Goal: Task Accomplishment & Management: Complete application form

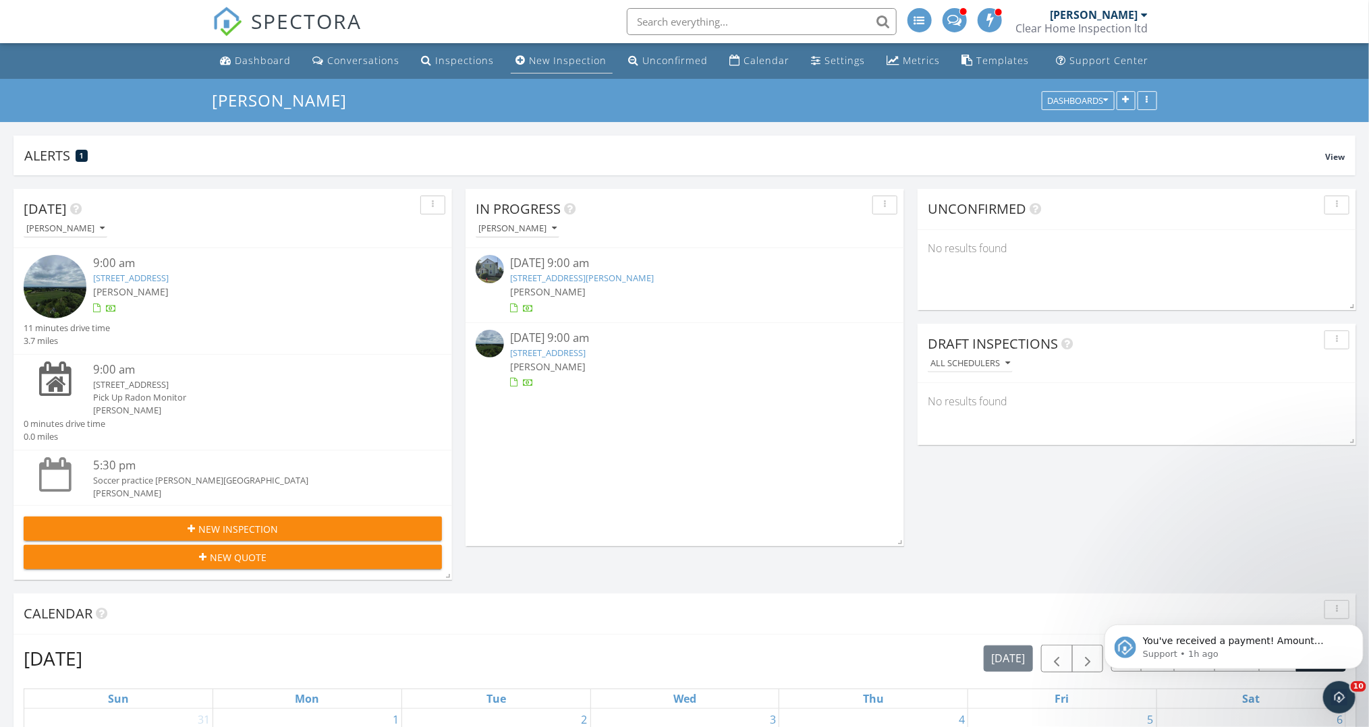
click at [559, 62] on div "New Inspection" at bounding box center [569, 60] width 78 height 13
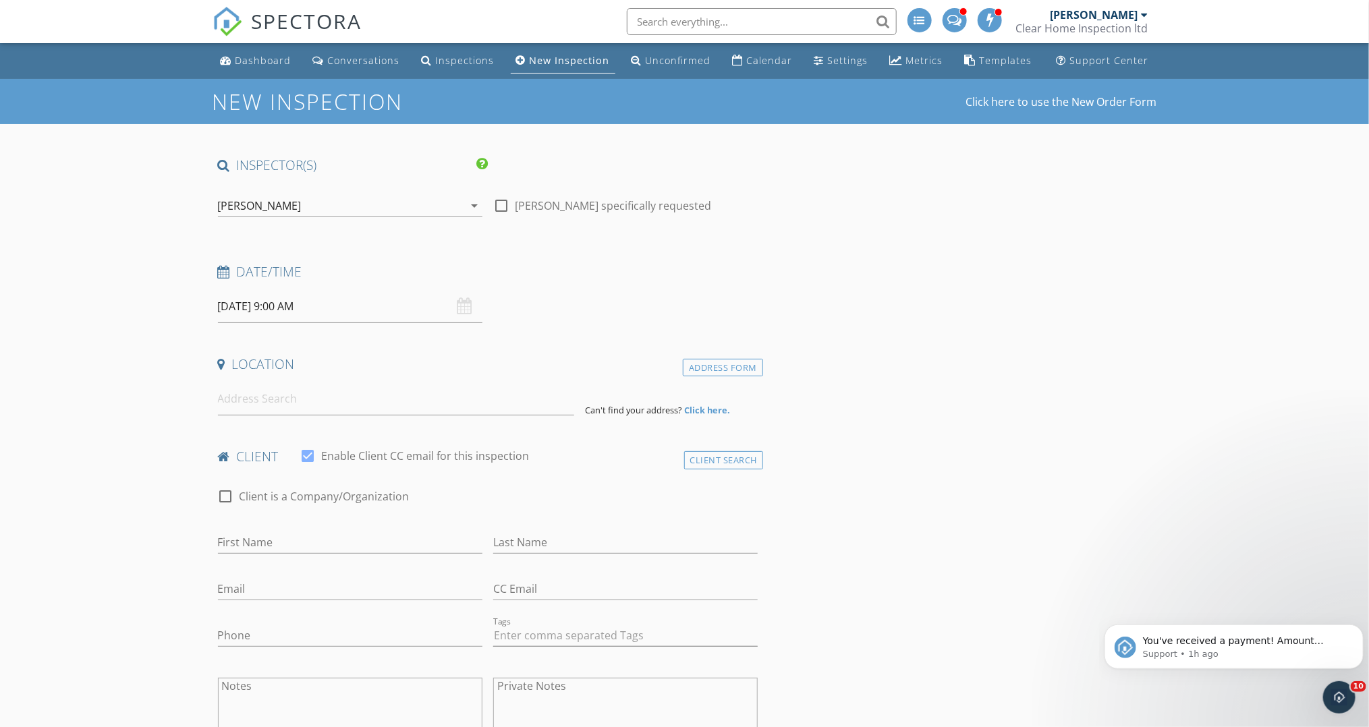
click at [359, 321] on input "[DATE] 9:00 AM" at bounding box center [350, 306] width 265 height 33
type input "10"
type input "[DATE] 10:00 AM"
click at [297, 530] on span at bounding box center [296, 529] width 9 height 13
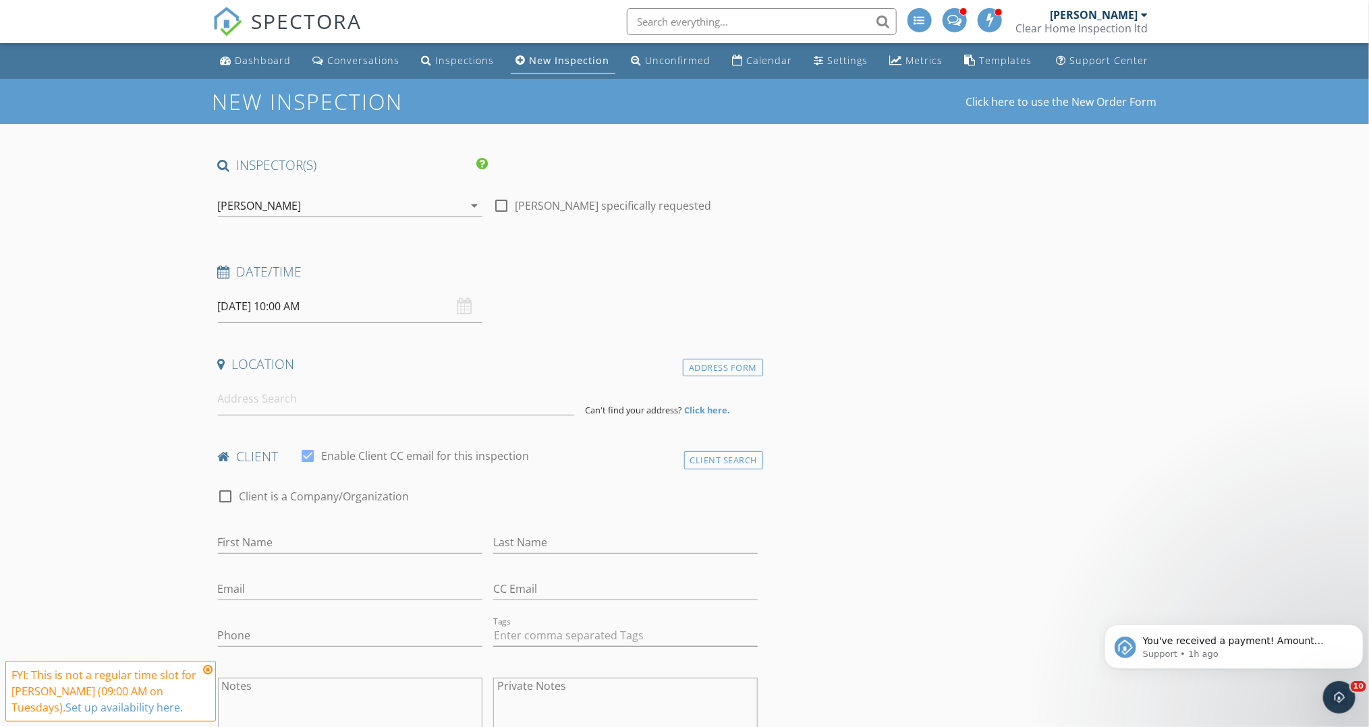
click at [343, 408] on input at bounding box center [396, 399] width 356 height 33
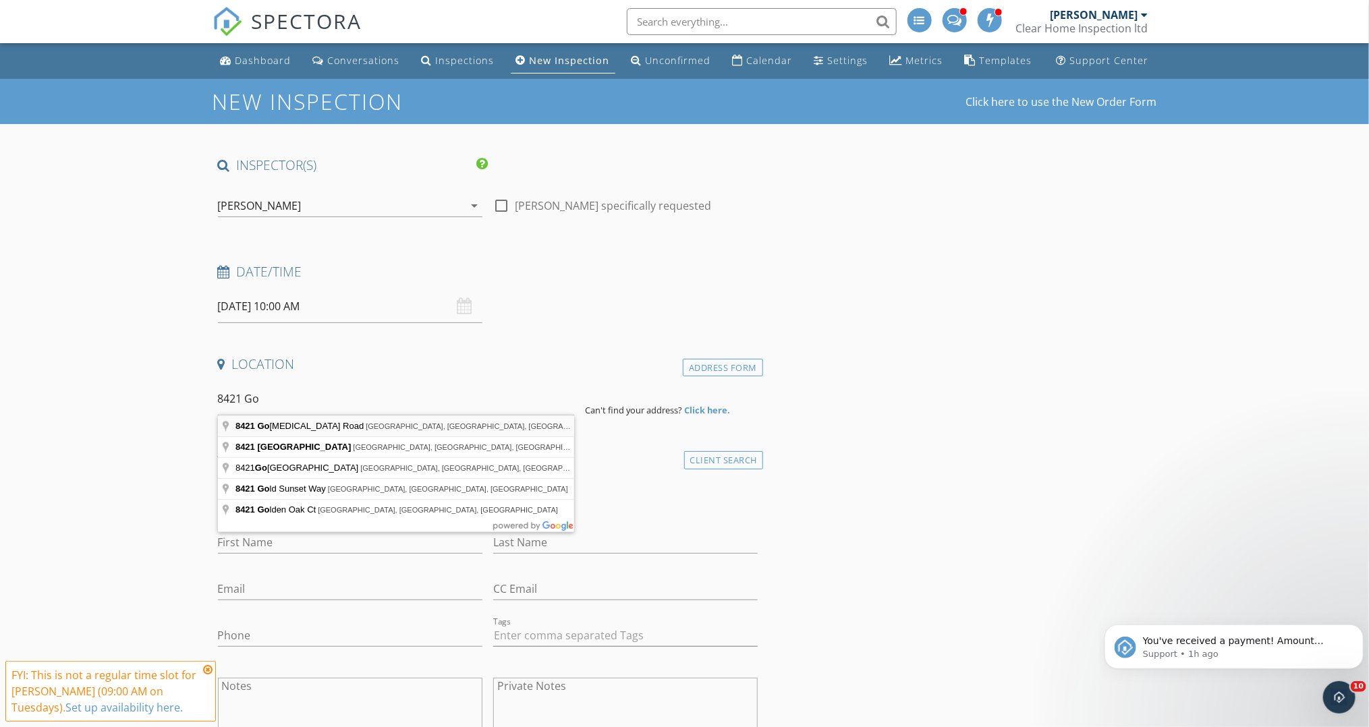
type input "8421 Gotham Road, Garrettsville, OH, USA"
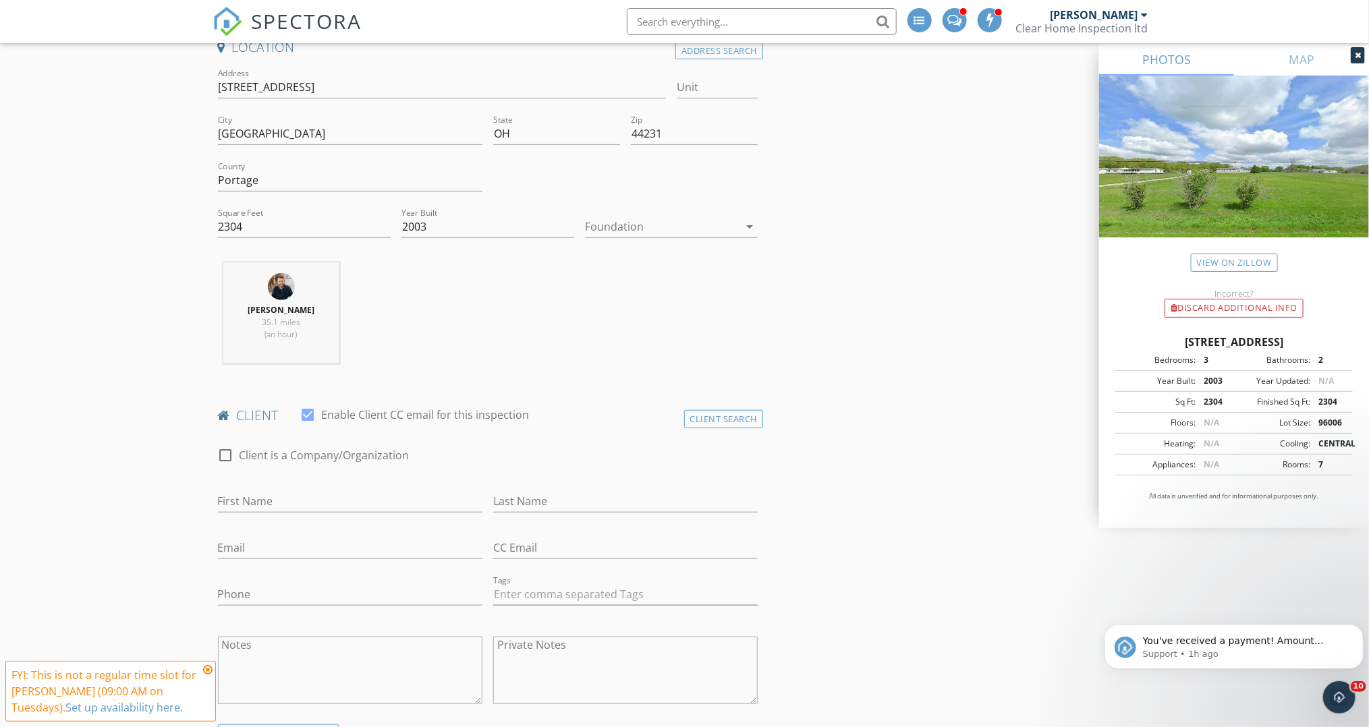
scroll to position [335, 0]
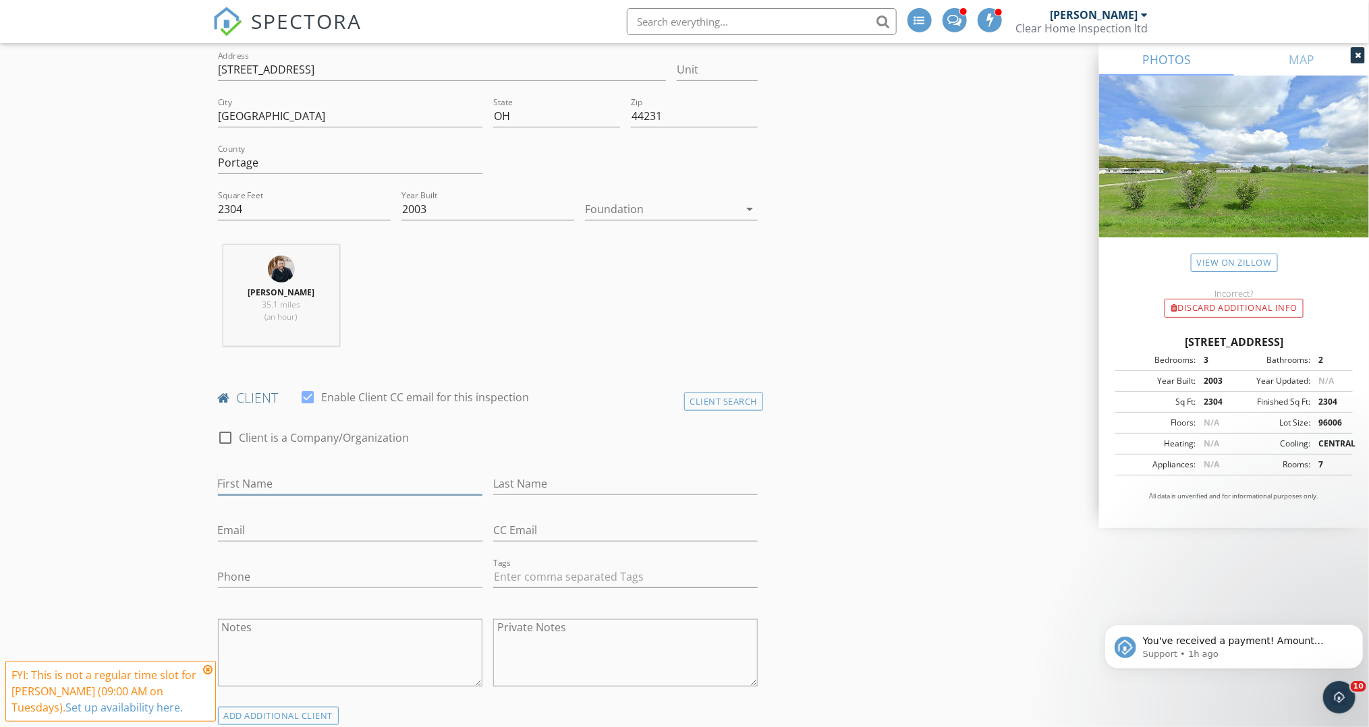
click at [383, 488] on input "First Name" at bounding box center [350, 484] width 265 height 22
type input "Dakota"
type input "[PERSON_NAME]"
type input "[EMAIL_ADDRESS][DOMAIN_NAME]"
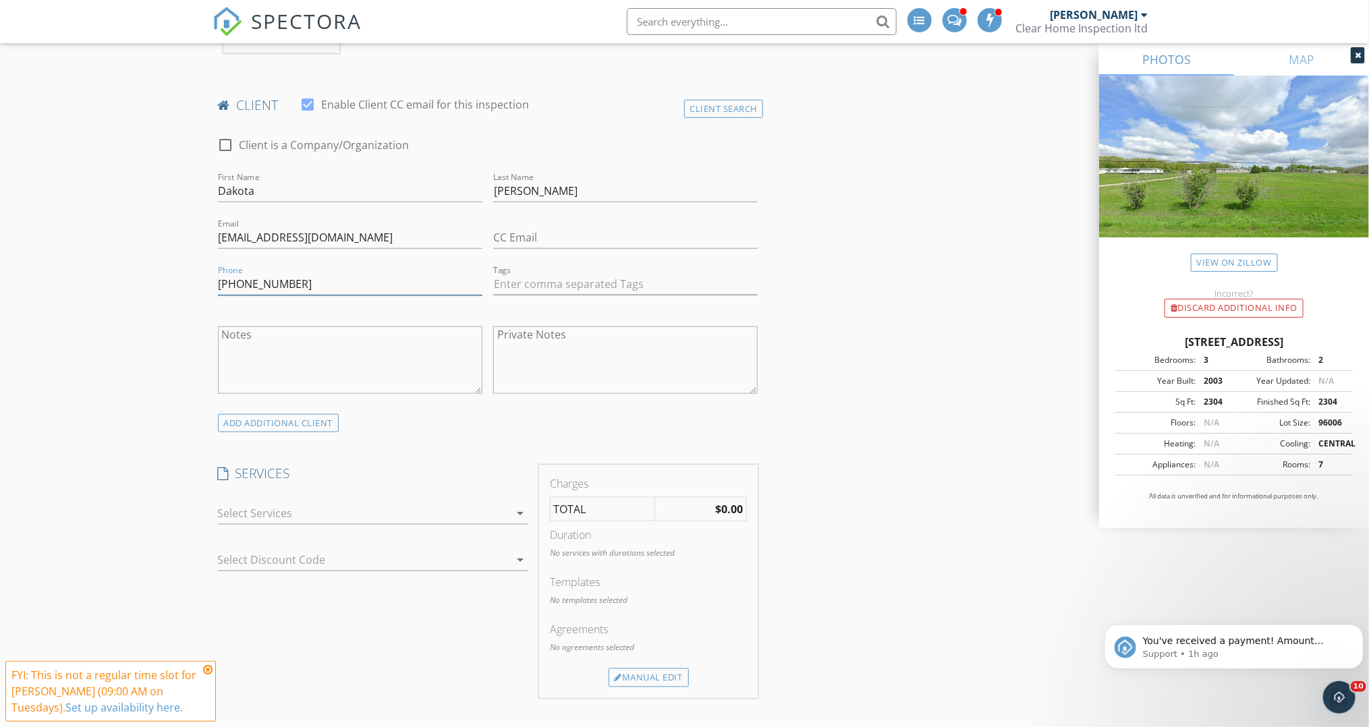
scroll to position [628, 0]
type input "[PHONE_NUMBER]"
click at [402, 505] on div at bounding box center [364, 513] width 292 height 22
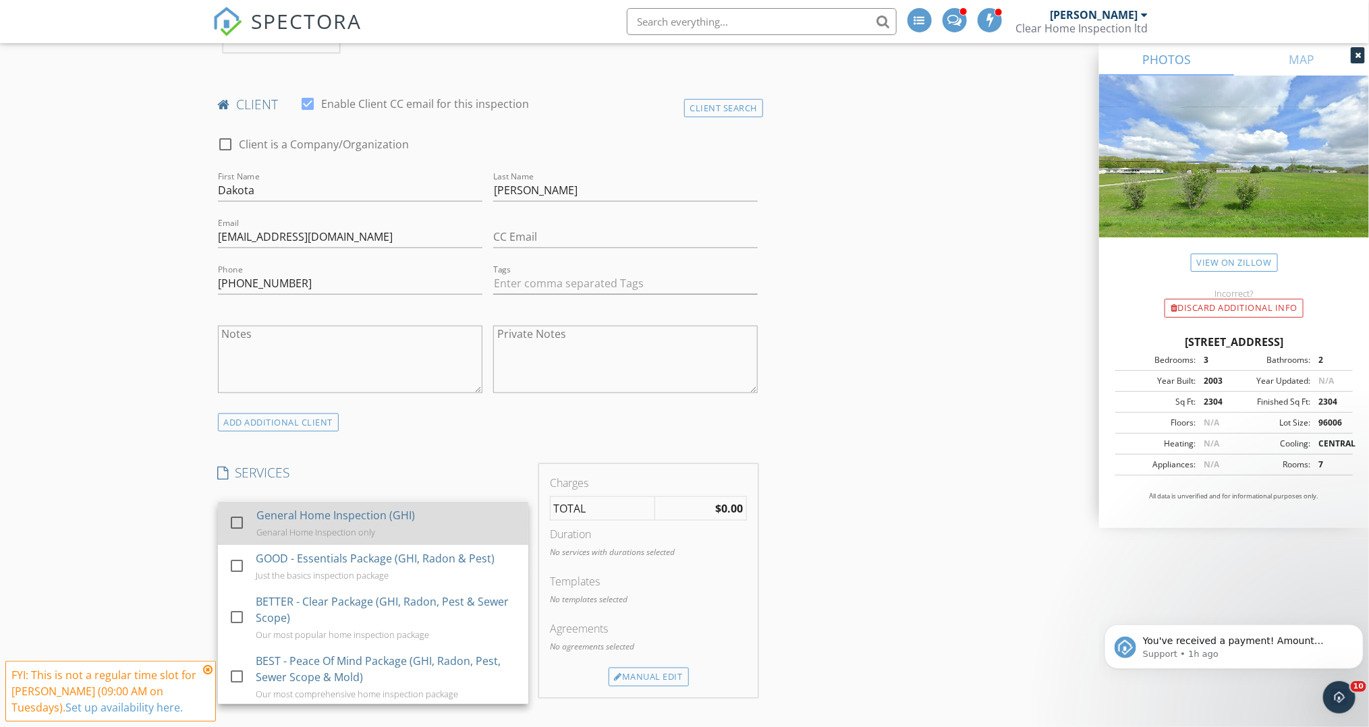
click at [237, 520] on div at bounding box center [236, 523] width 23 height 23
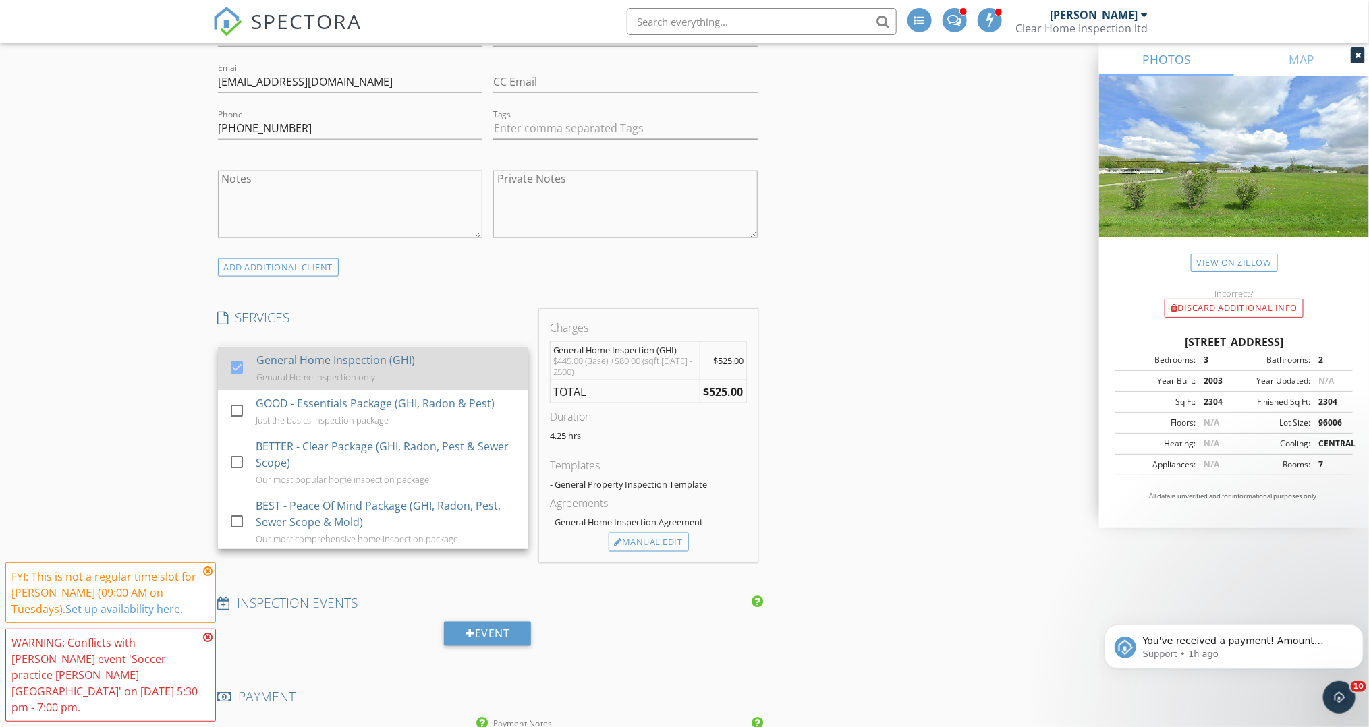
scroll to position [790, 0]
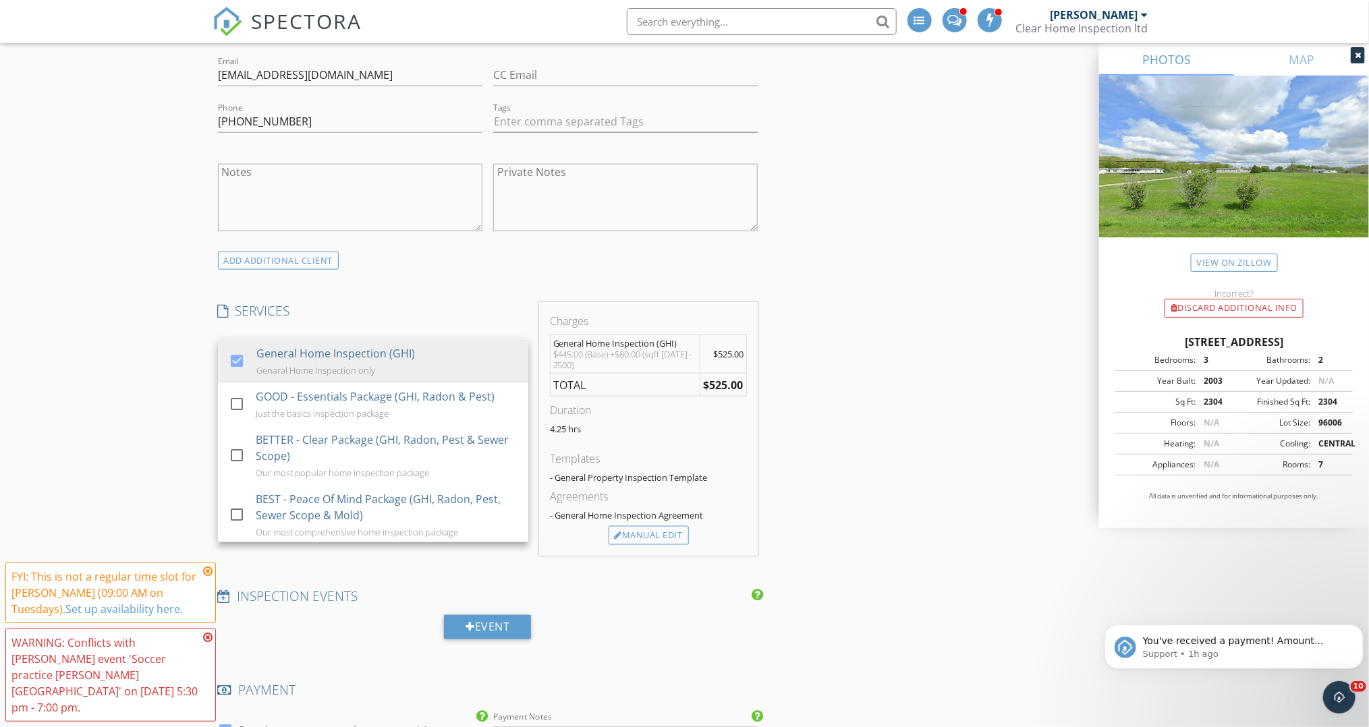
click at [846, 498] on div "INSPECTOR(S) check_box Arthur Duhaime PRIMARY Arthur Duhaime arrow_drop_down ch…" at bounding box center [685, 575] width 945 height 2419
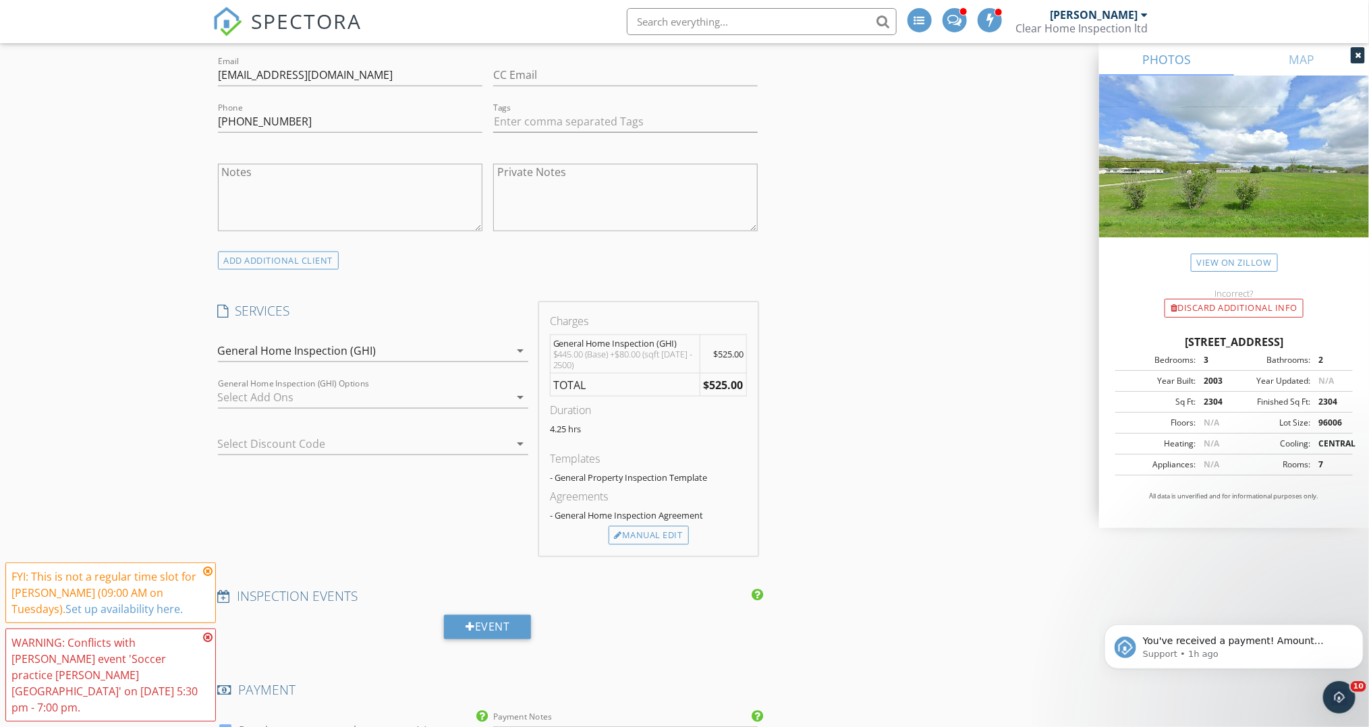
click at [479, 400] on div at bounding box center [364, 398] width 292 height 22
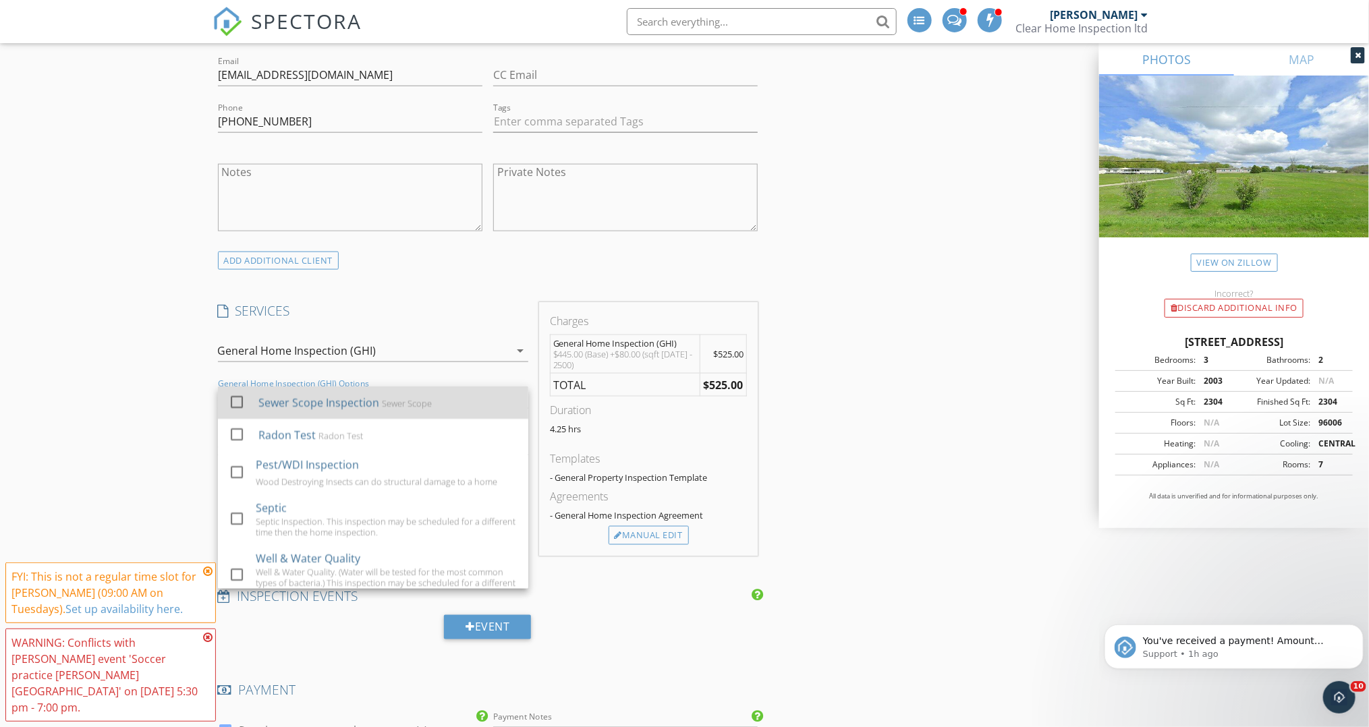
click at [236, 399] on div at bounding box center [236, 402] width 23 height 23
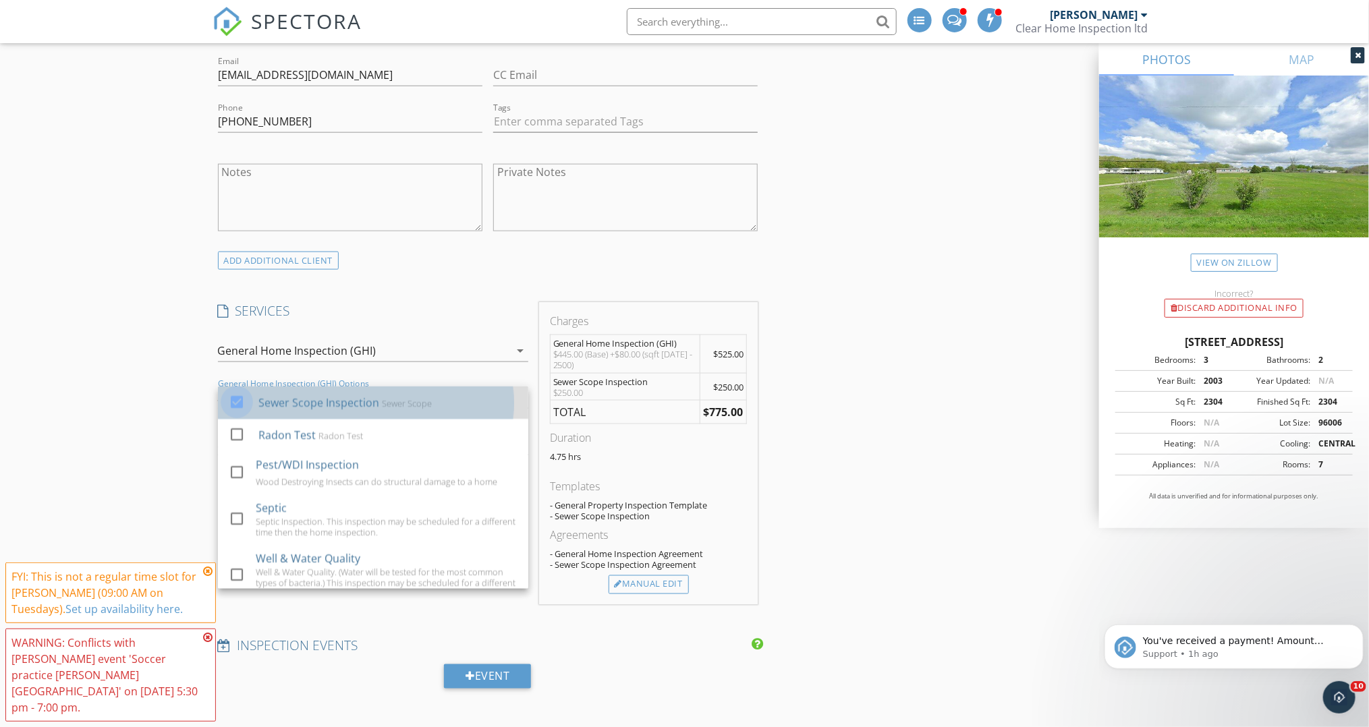
click at [237, 399] on div at bounding box center [236, 402] width 23 height 23
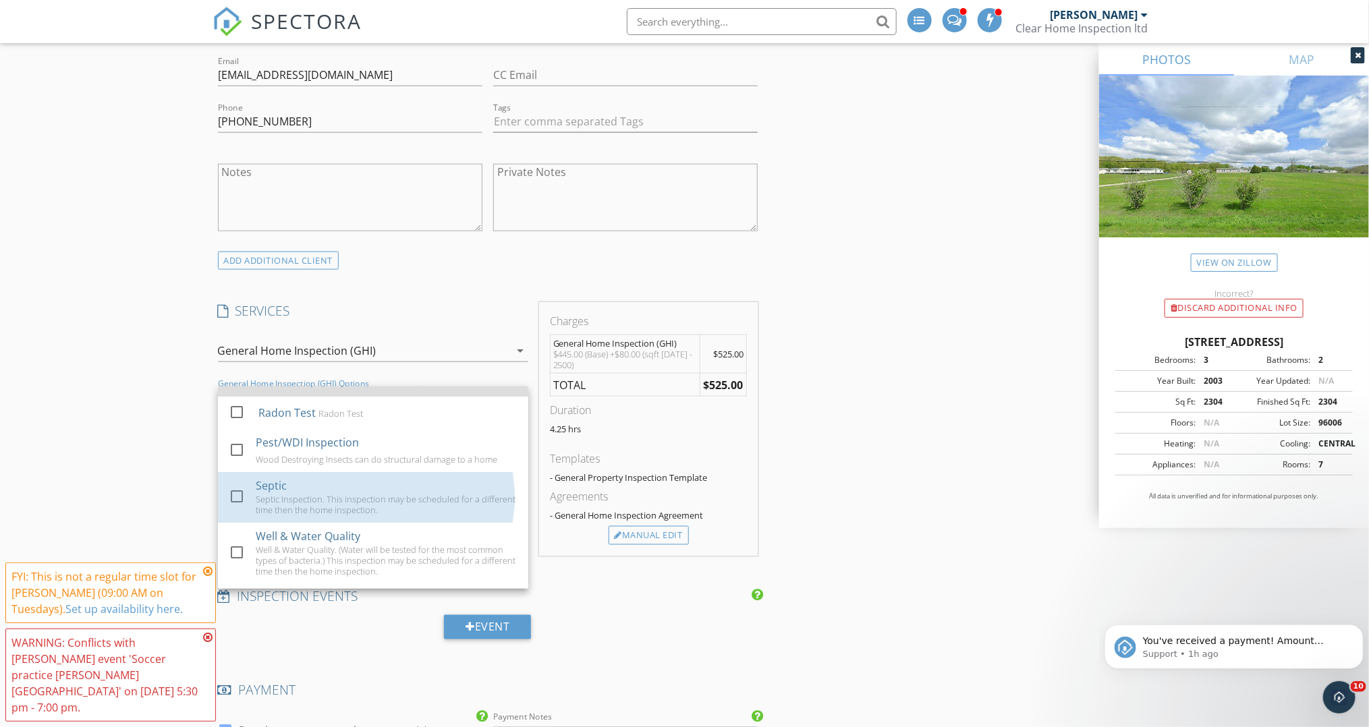
scroll to position [19, 0]
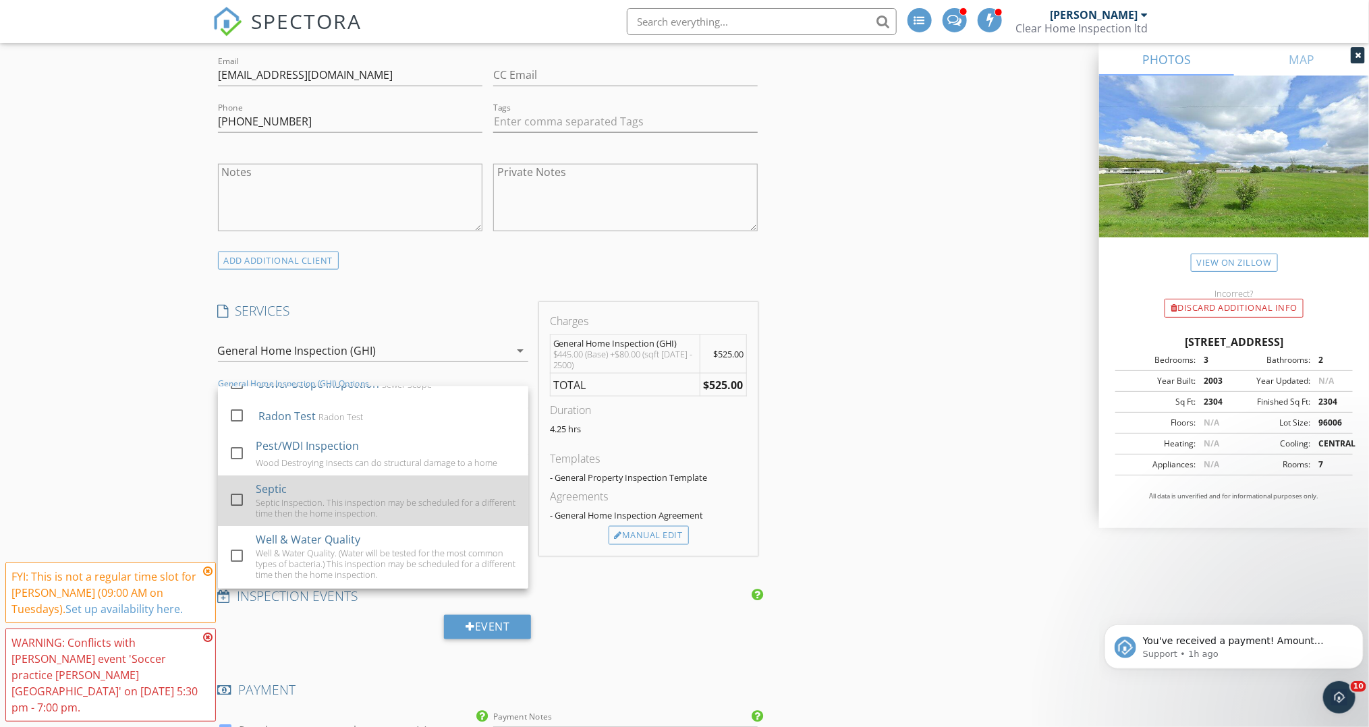
click at [233, 494] on div at bounding box center [236, 500] width 23 height 23
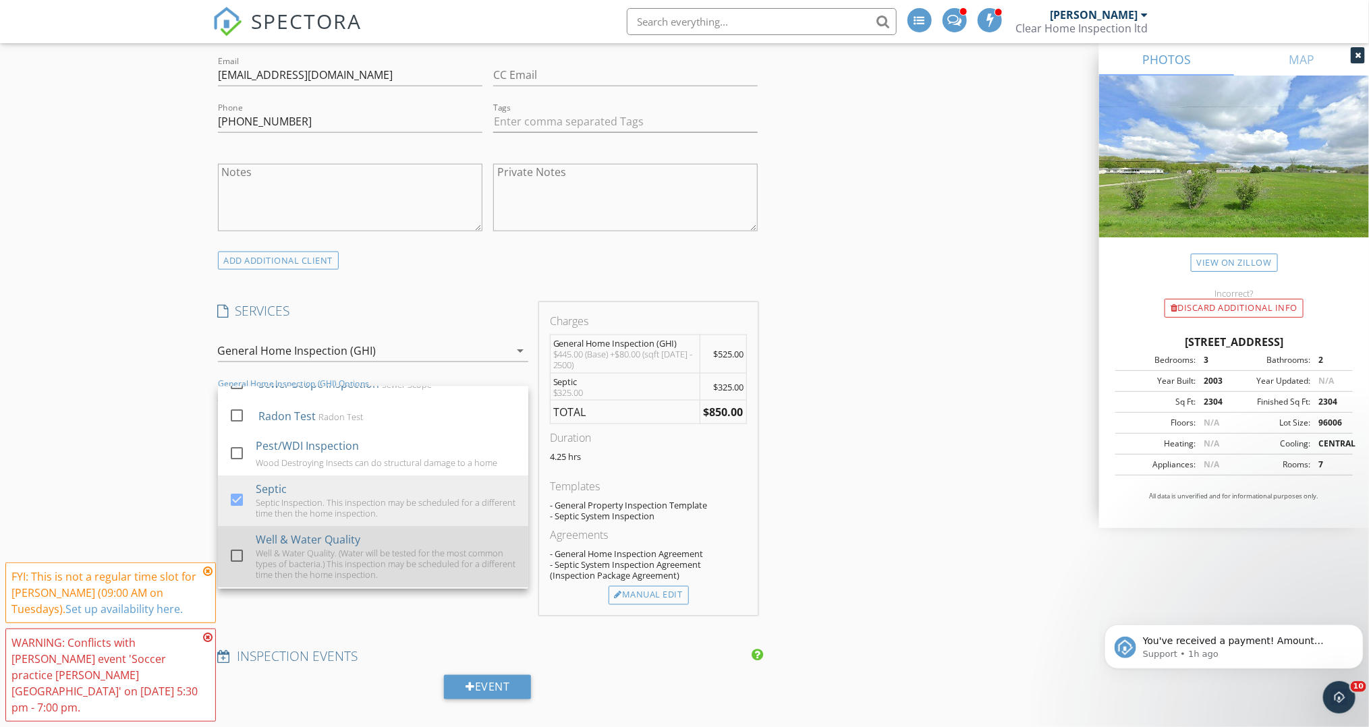
click at [238, 557] on div at bounding box center [236, 556] width 23 height 23
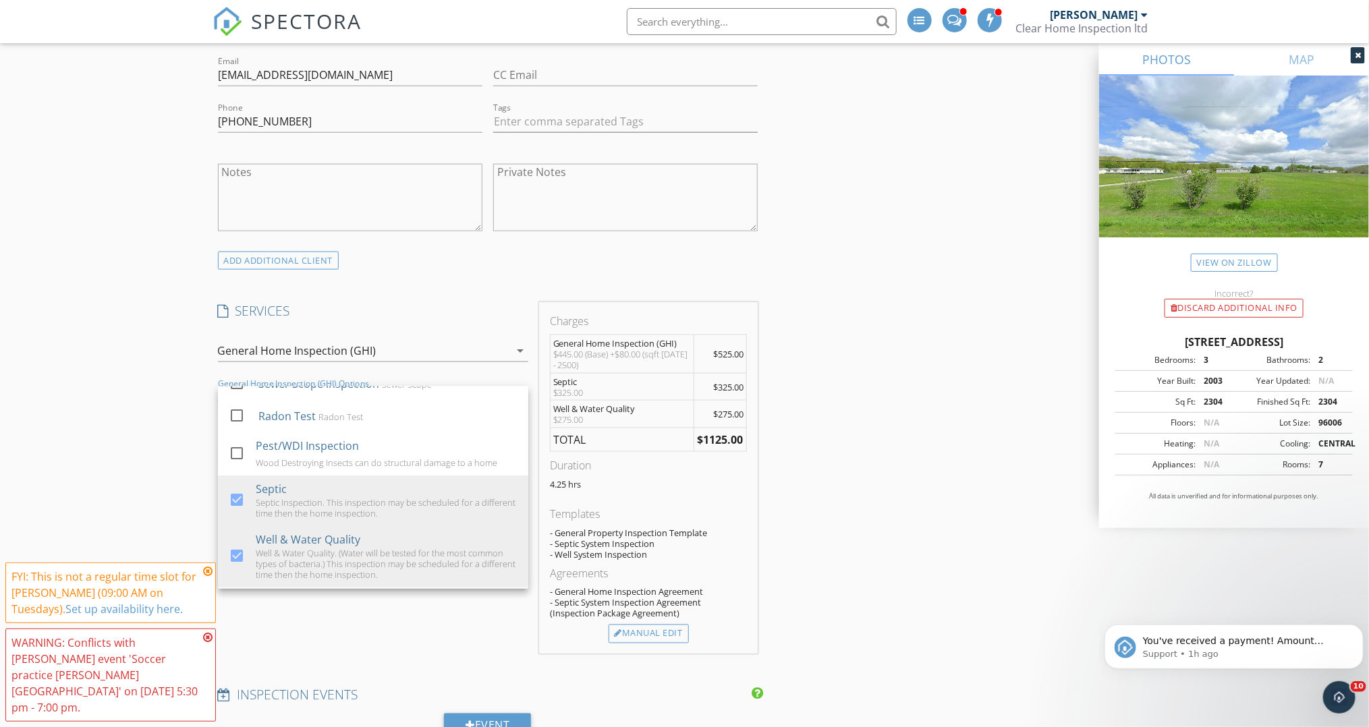
click at [847, 436] on div "INSPECTOR(S) check_box Arthur Duhaime PRIMARY Arthur Duhaime arrow_drop_down ch…" at bounding box center [685, 624] width 945 height 2517
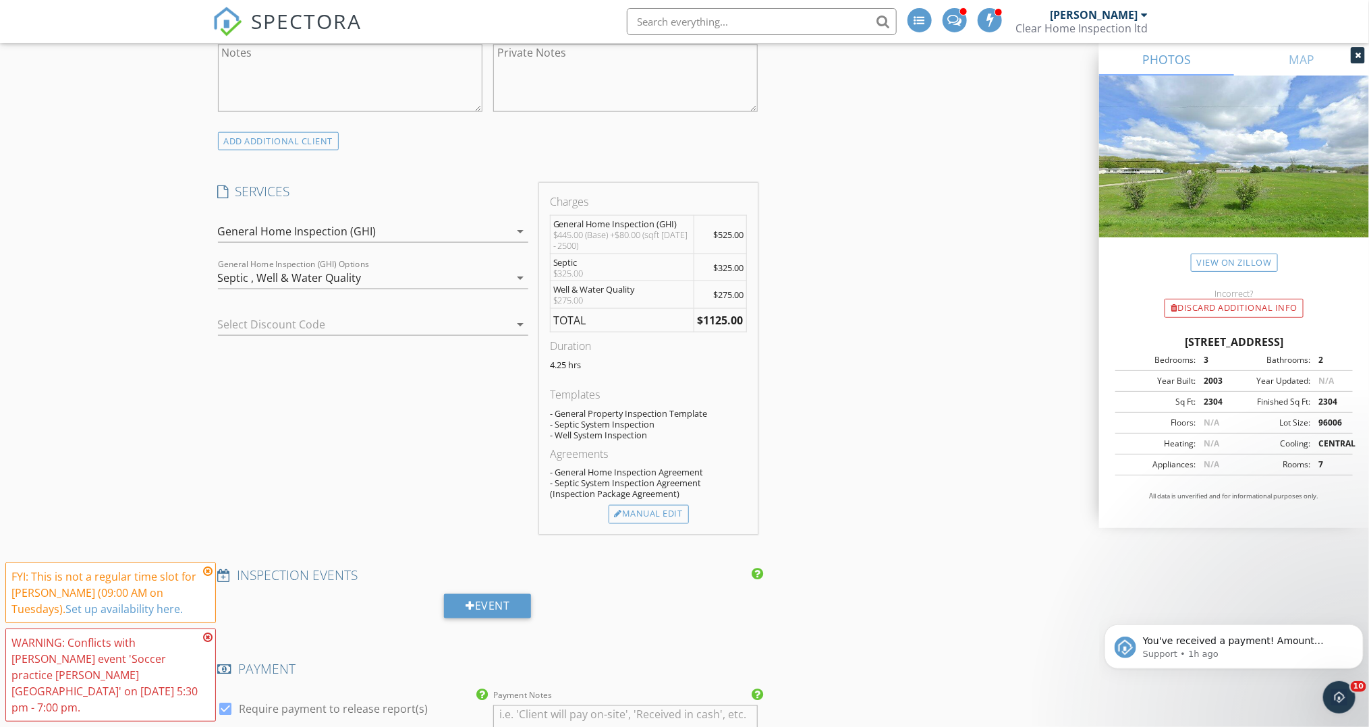
scroll to position [909, 0]
click at [474, 326] on div at bounding box center [354, 325] width 273 height 22
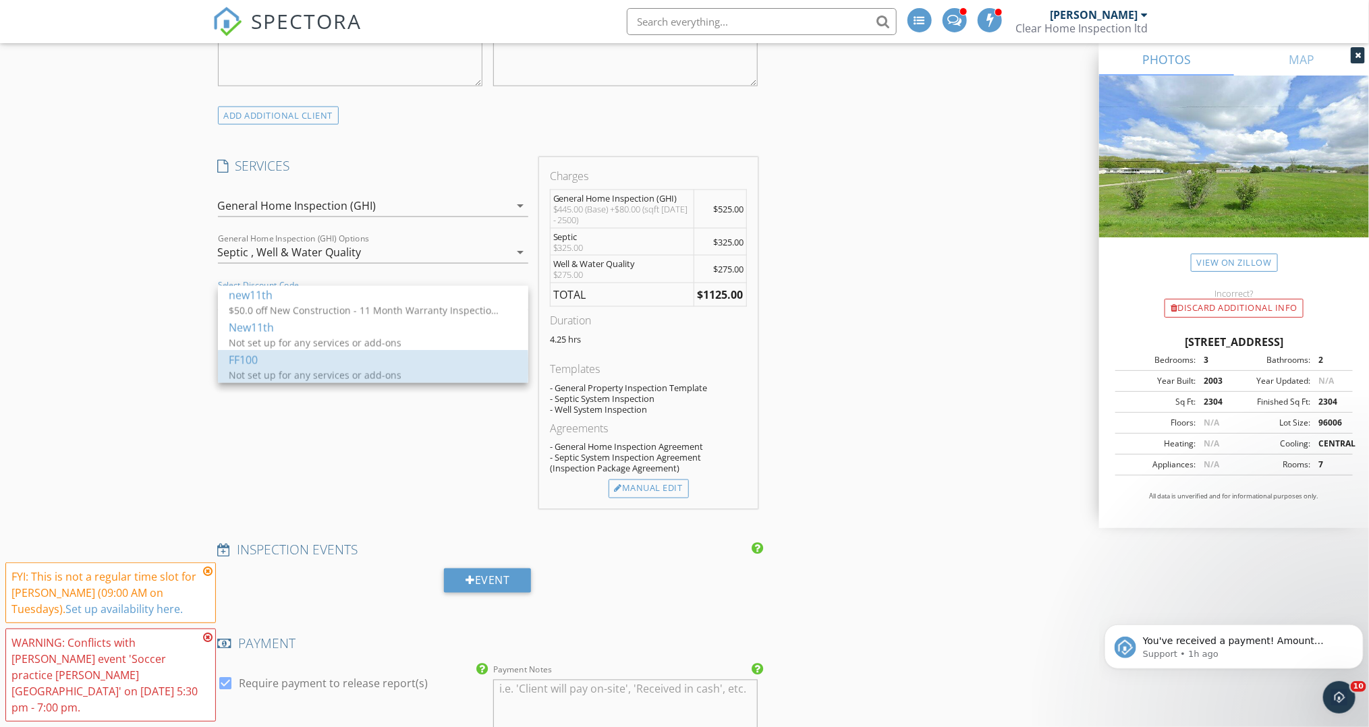
scroll to position [933, 0]
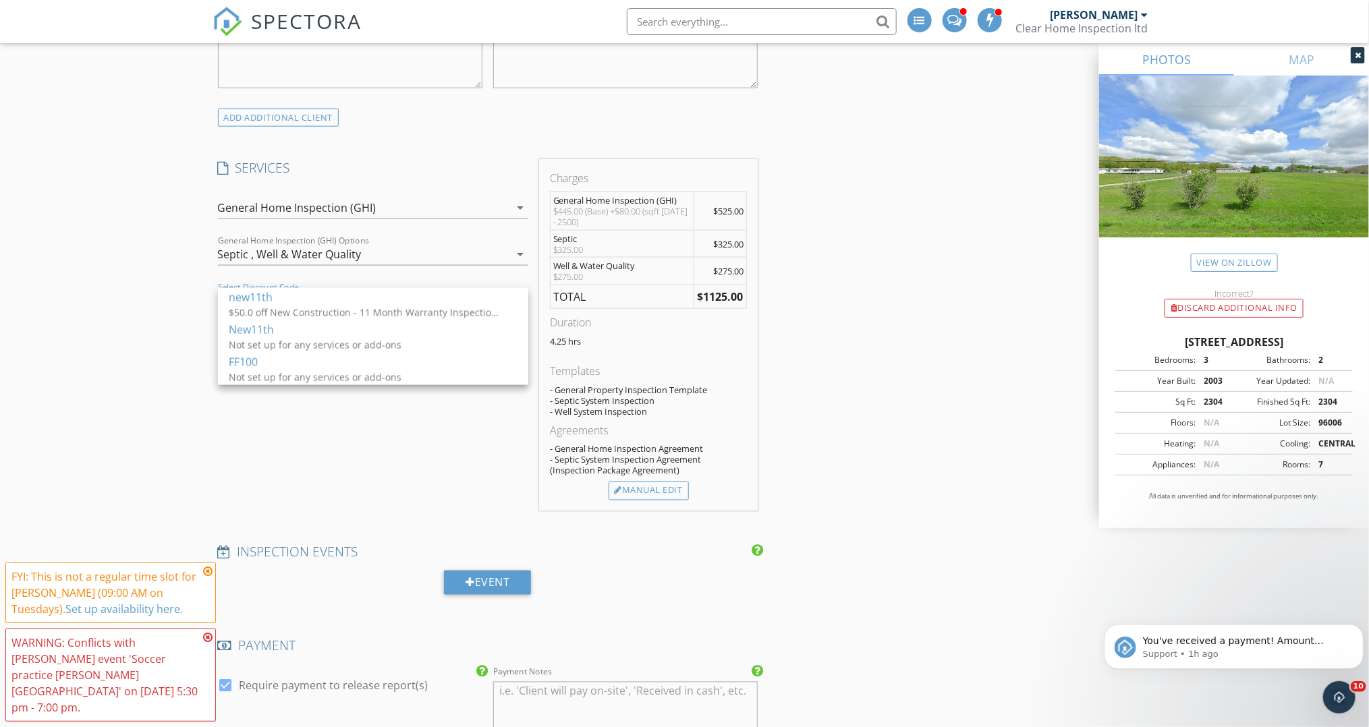
click at [386, 522] on div "INSPECTOR(S) check_box Arthur Duhaime PRIMARY Arthur Duhaime arrow_drop_down ch…" at bounding box center [488, 442] width 551 height 2438
click at [427, 302] on div at bounding box center [354, 301] width 273 height 22
click at [340, 373] on div "Not set up for any services or add-ons" at bounding box center [364, 377] width 270 height 14
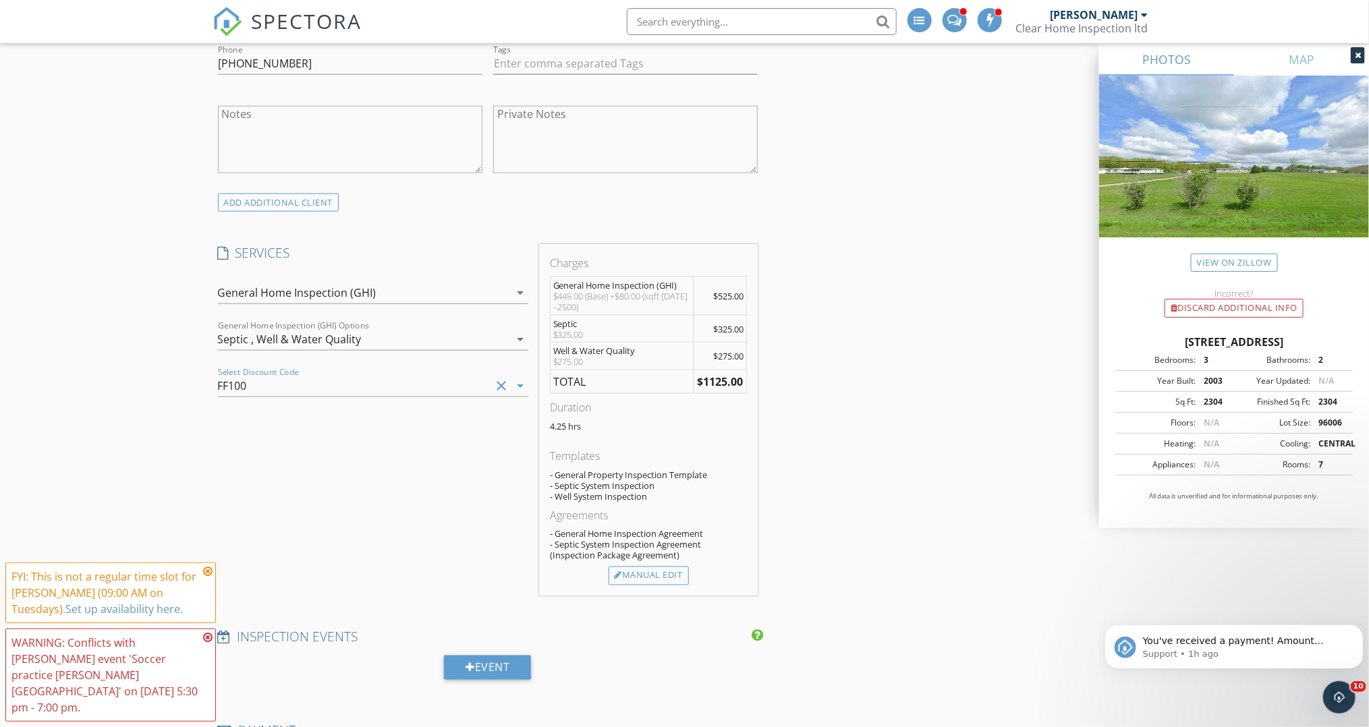
scroll to position [852, 0]
click at [380, 499] on div "SERVICES check_box General Home Inspection (GHI) Genaral Home Inspection only c…" at bounding box center [373, 416] width 321 height 352
click at [435, 385] on div "FF100" at bounding box center [354, 382] width 273 height 22
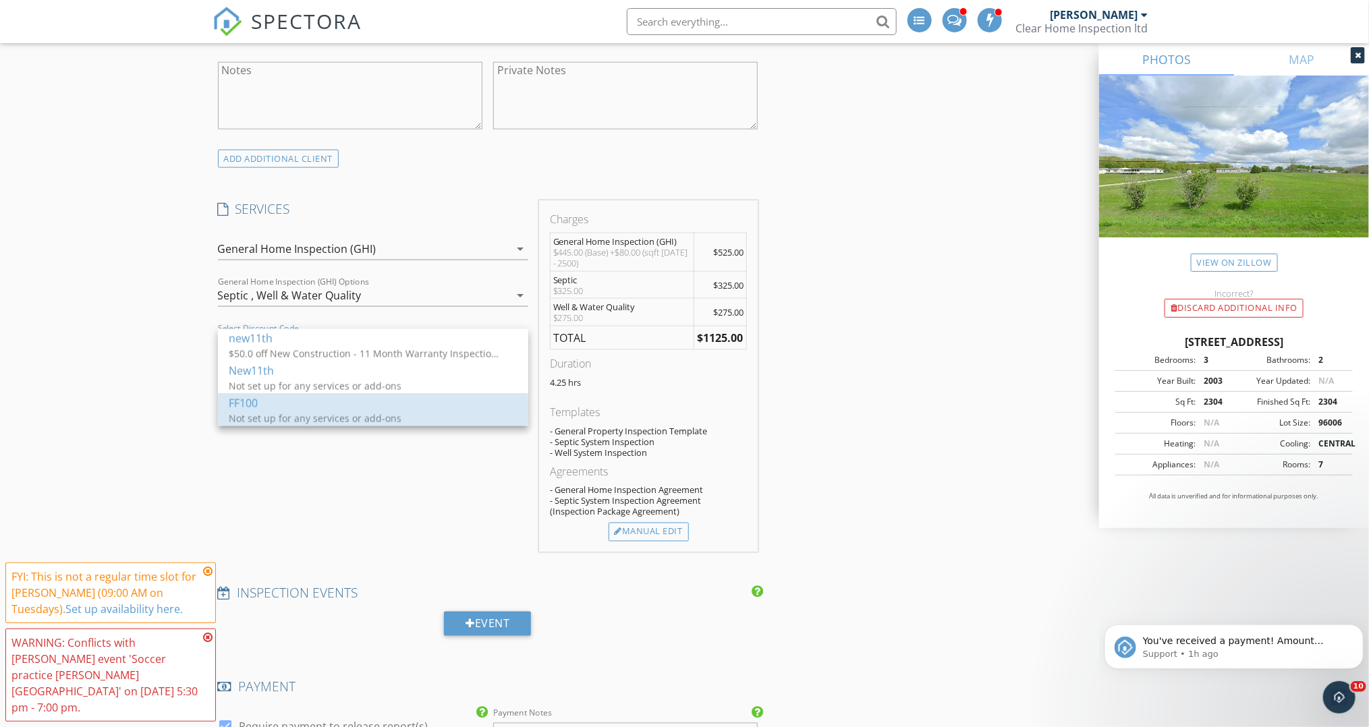
scroll to position [893, 0]
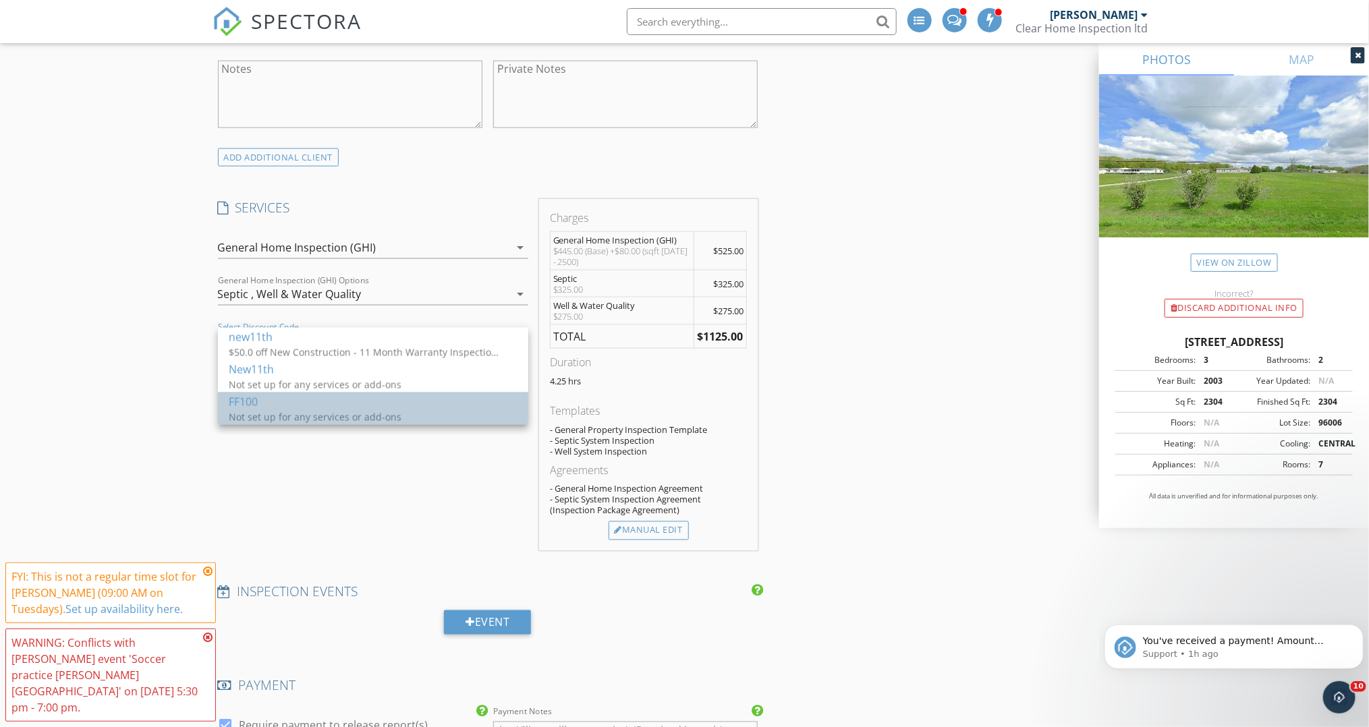
click at [360, 412] on div "Not set up for any services or add-ons" at bounding box center [364, 417] width 270 height 14
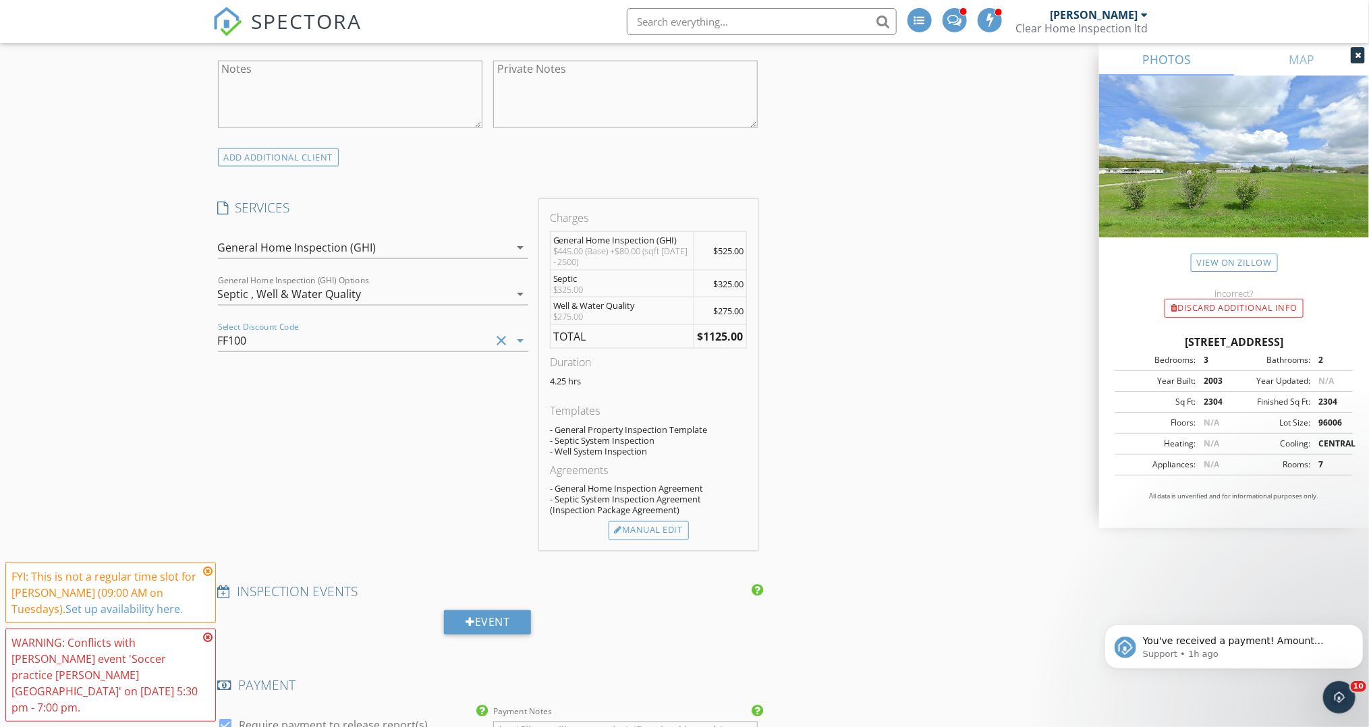
click at [498, 333] on icon "clear" at bounding box center [501, 341] width 16 height 16
click at [650, 529] on div "Manual Edit" at bounding box center [649, 531] width 80 height 19
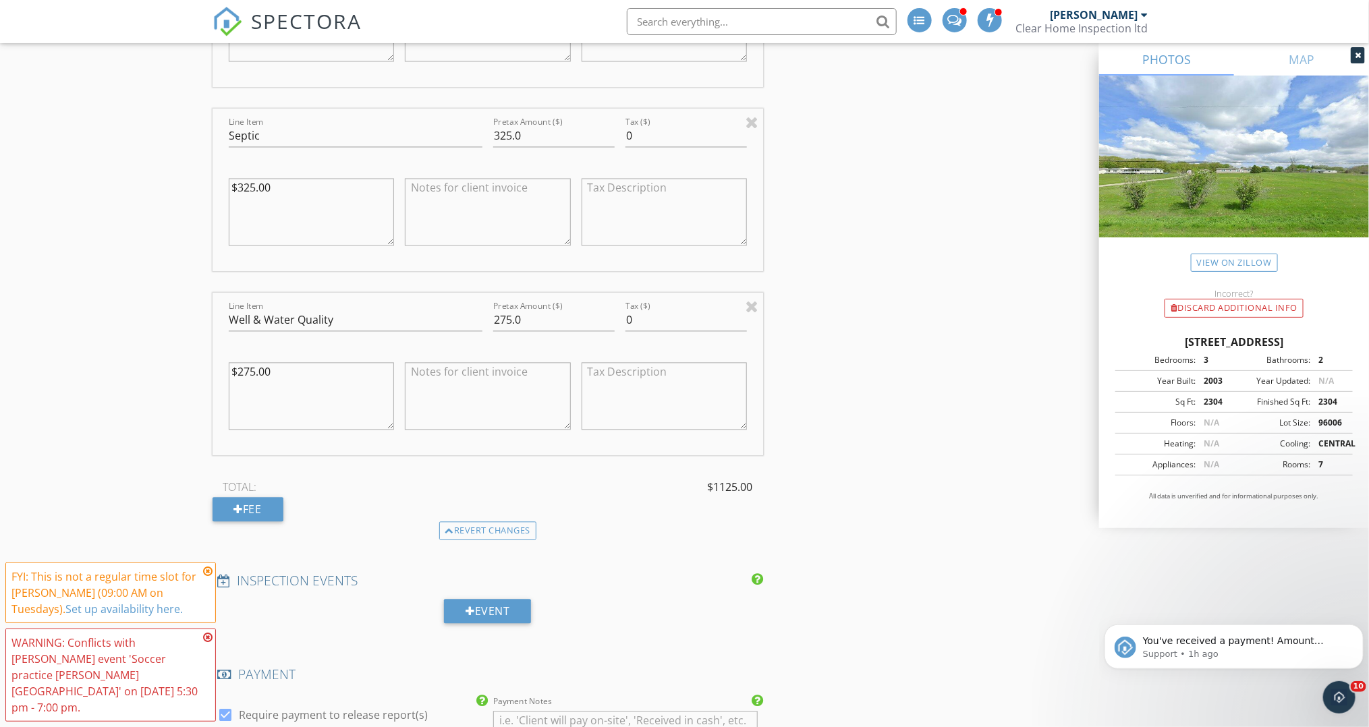
scroll to position [1371, 0]
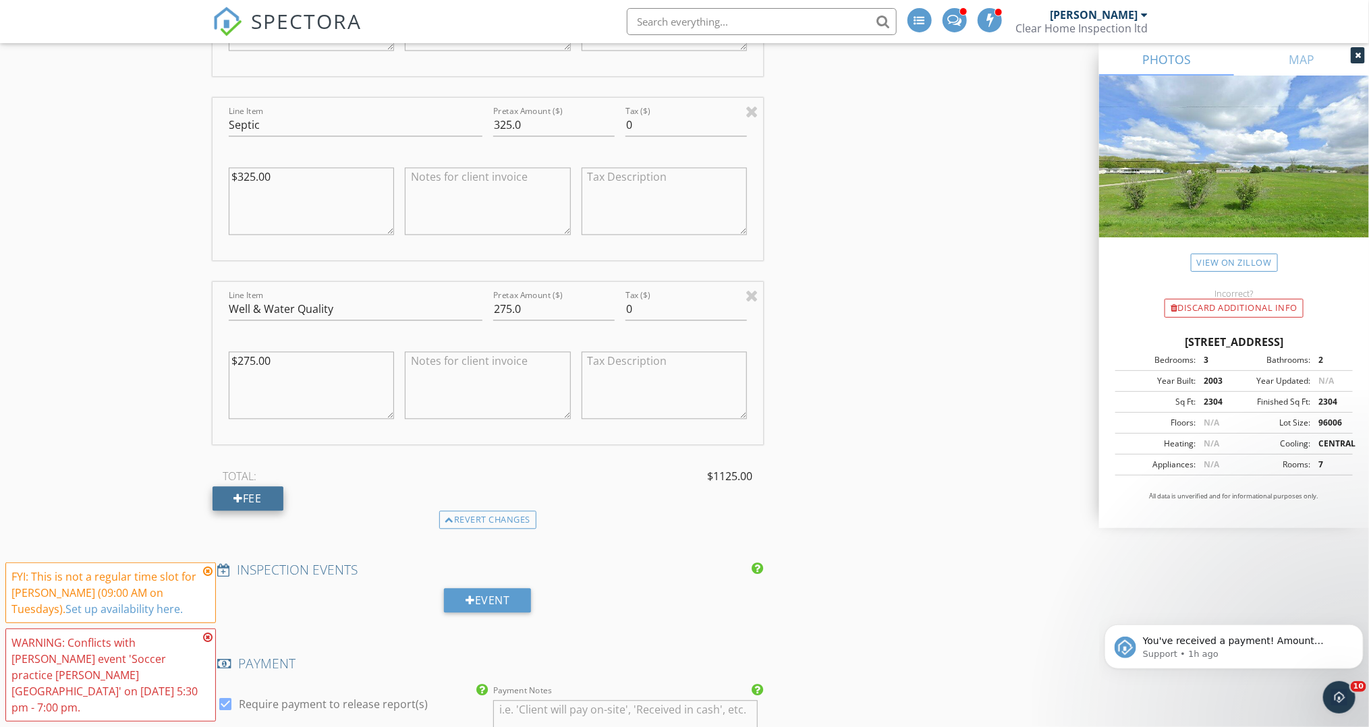
click at [237, 495] on div at bounding box center [238, 498] width 9 height 11
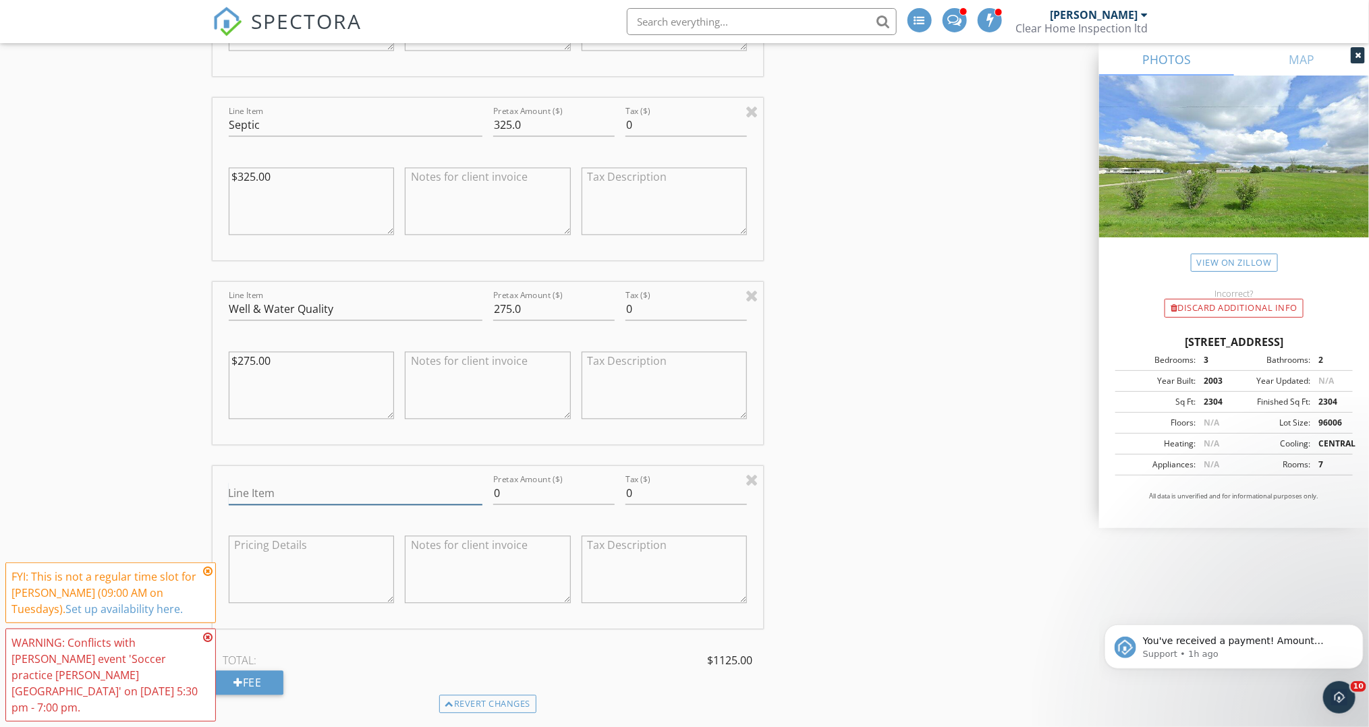
click at [358, 489] on input "Line Item" at bounding box center [356, 493] width 254 height 22
type input "Discount"
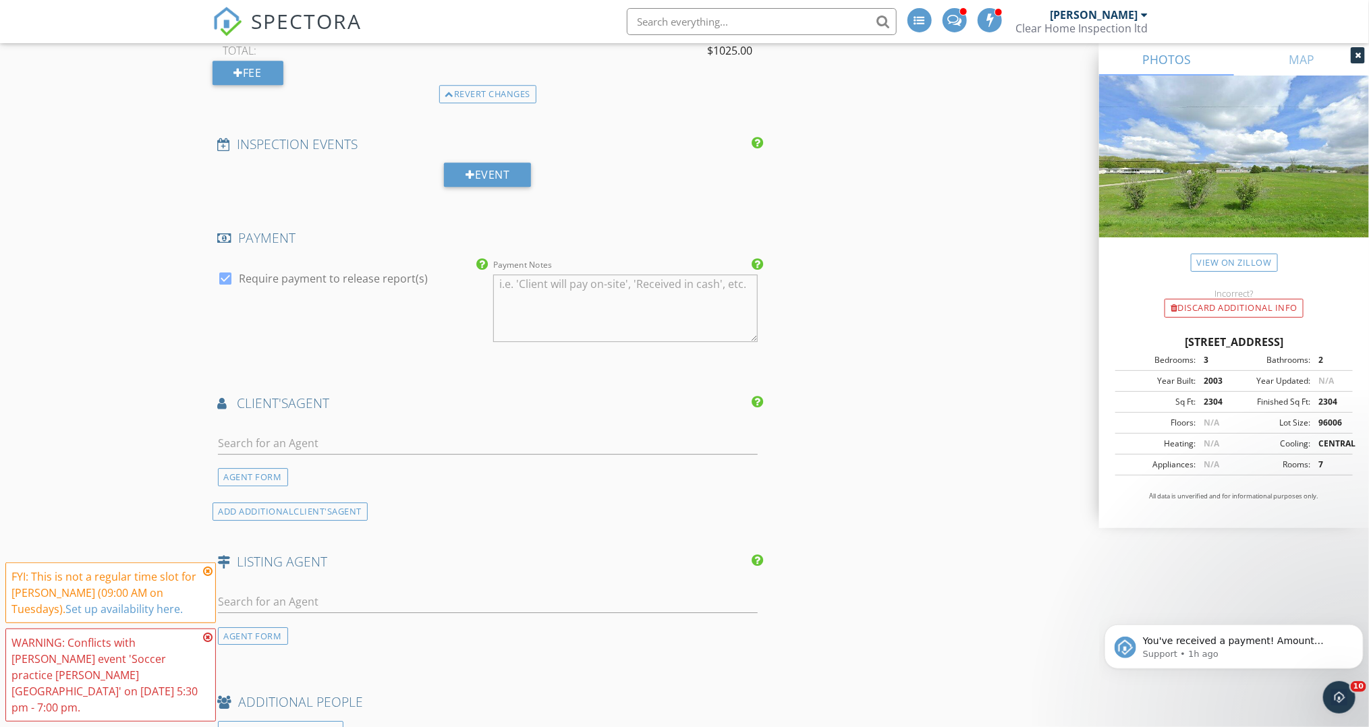
scroll to position [1996, 0]
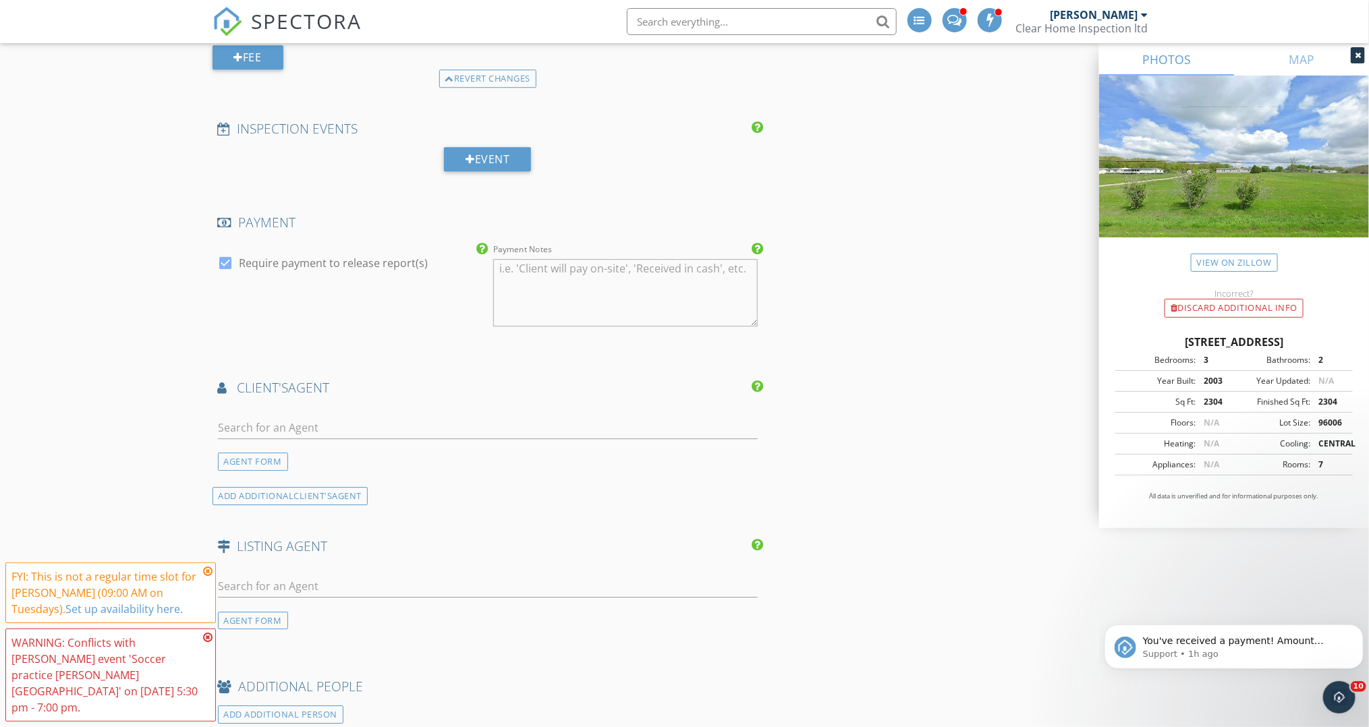
type input "-100.00"
click at [431, 425] on input "text" at bounding box center [488, 428] width 541 height 22
type input "m"
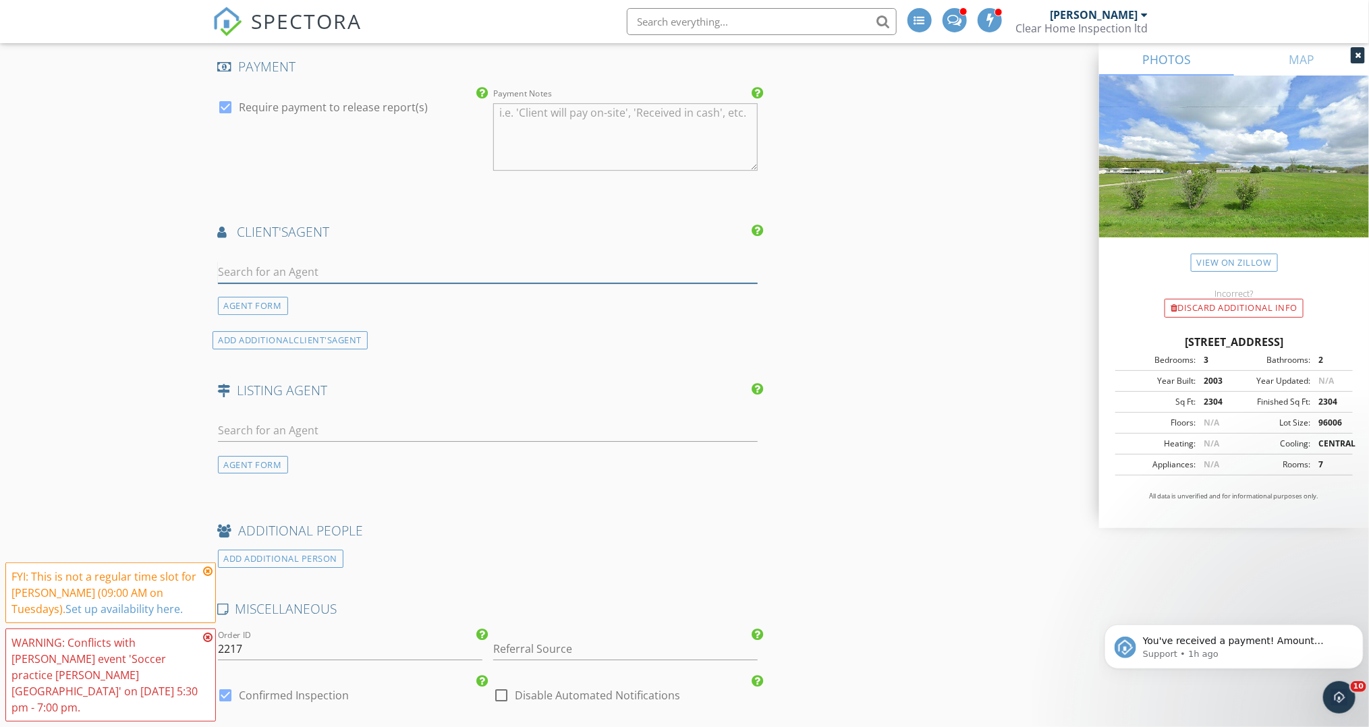
scroll to position [2154, 0]
click at [252, 298] on div "AGENT FORM" at bounding box center [253, 304] width 70 height 18
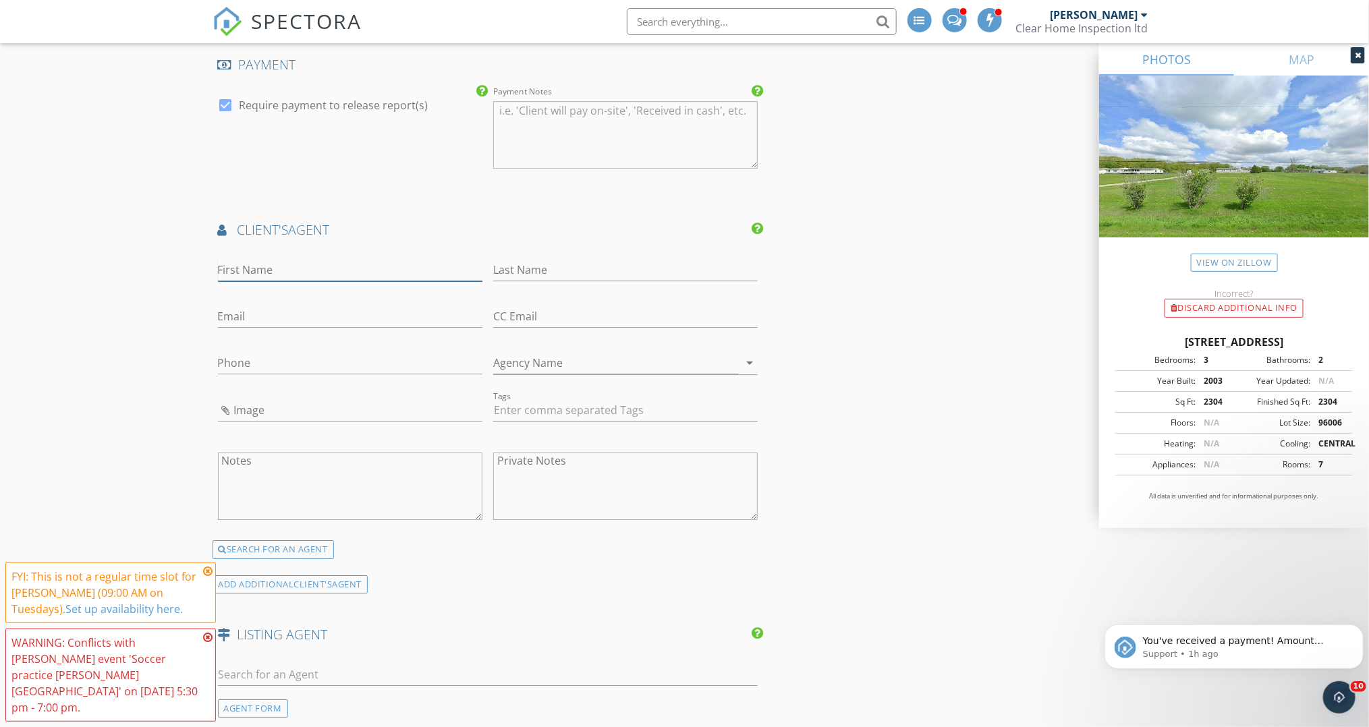
click at [387, 267] on input "First Name" at bounding box center [350, 270] width 265 height 22
type input "Maire"
type input "[PERSON_NAME]"
type input "mairemaier"
click at [366, 363] on input "Phone" at bounding box center [350, 367] width 265 height 22
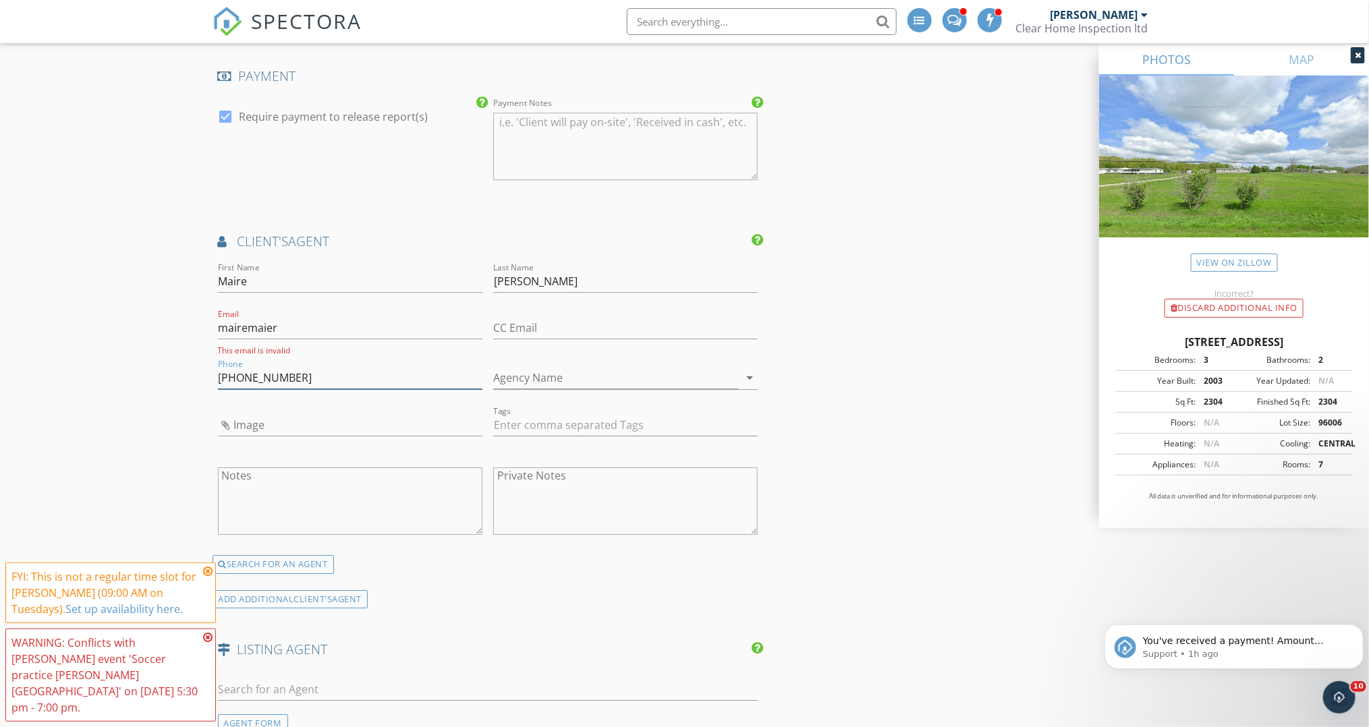
scroll to position [2222, 0]
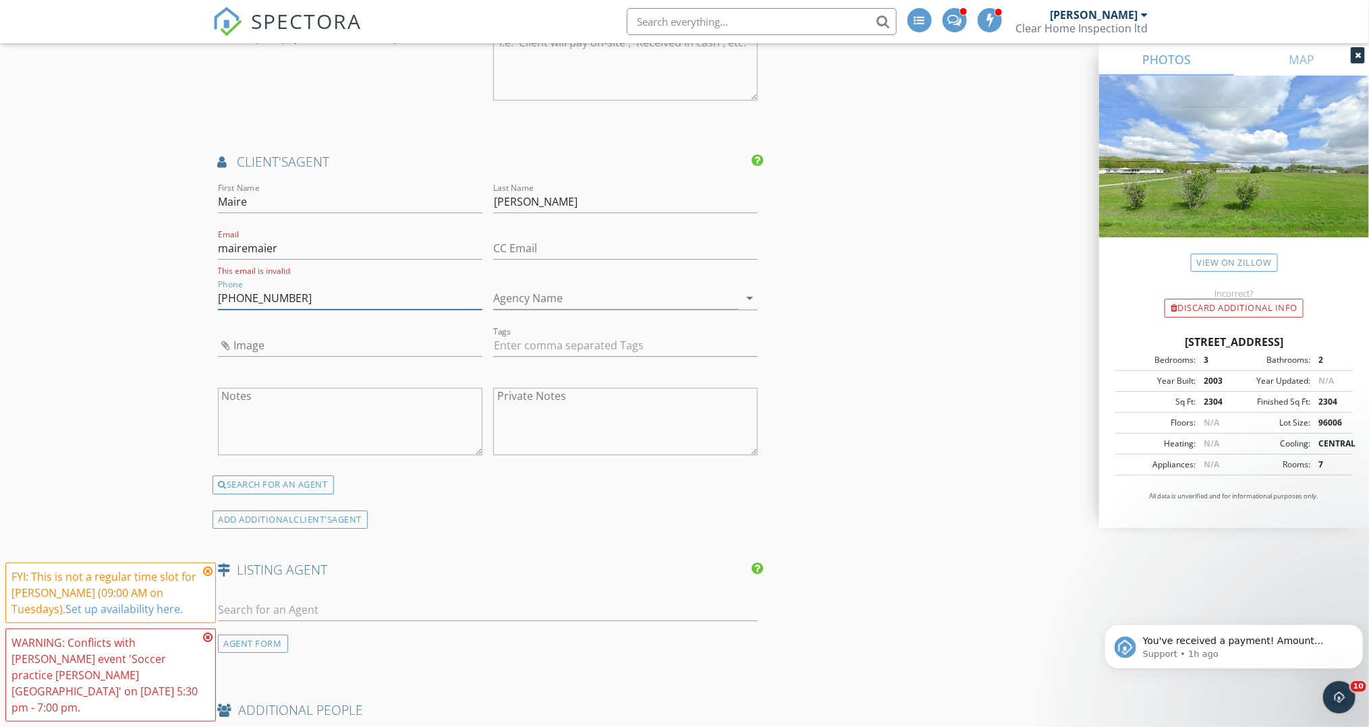
type input "[PHONE_NUMBER]"
click at [319, 240] on input "mairemaier" at bounding box center [350, 249] width 265 height 22
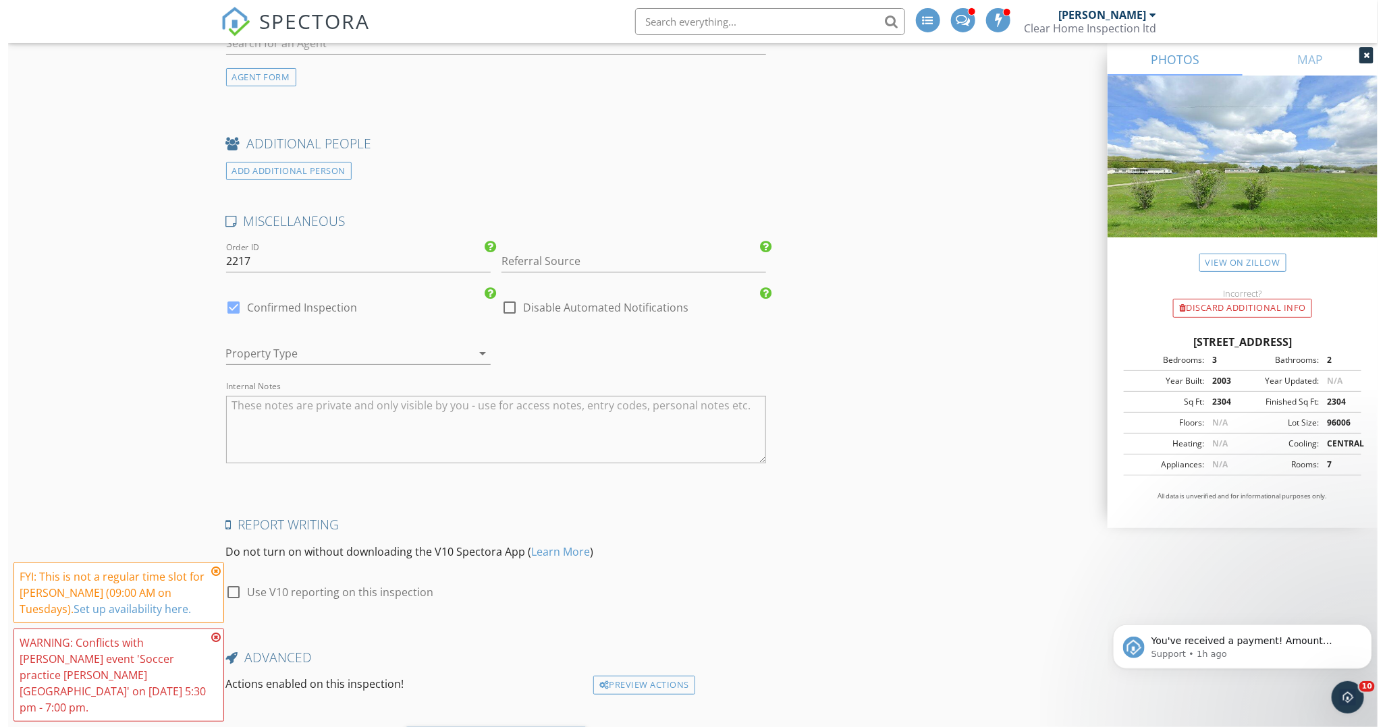
scroll to position [2857, 0]
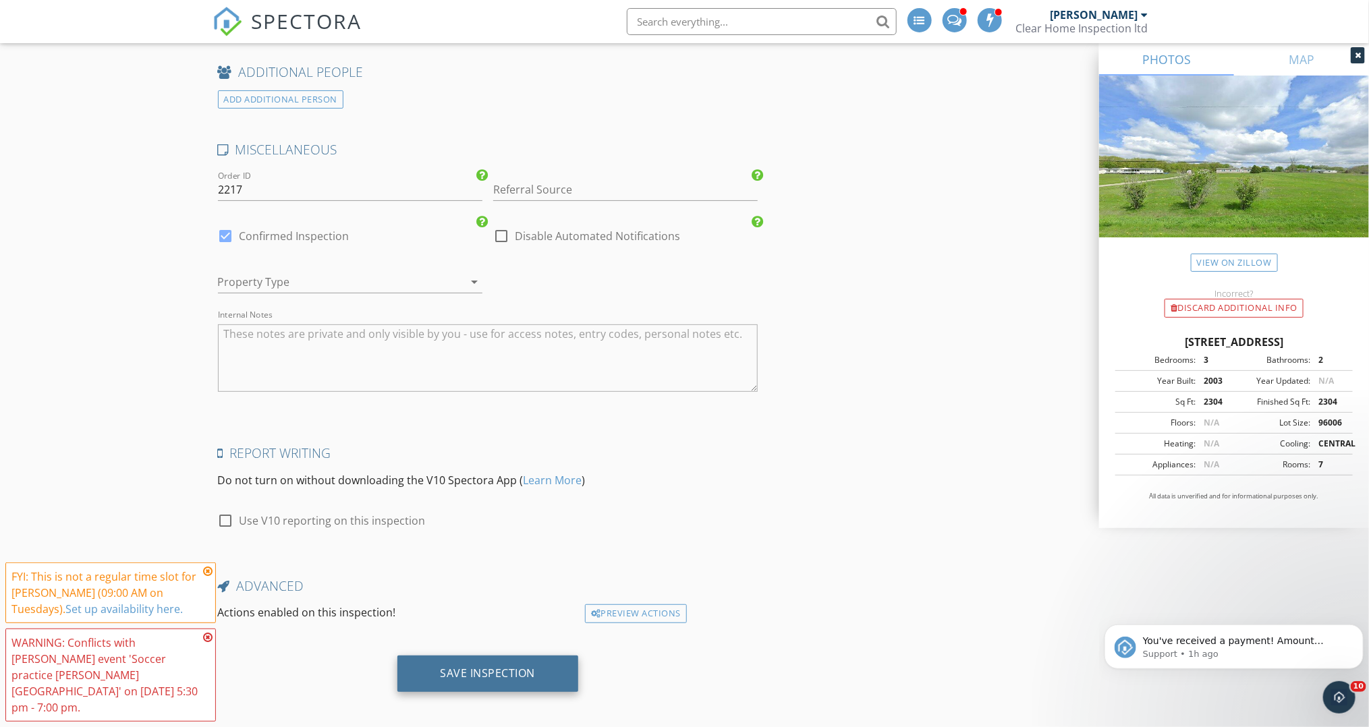
type input "[EMAIL_ADDRESS][DOMAIN_NAME]"
click at [532, 678] on div "Save Inspection" at bounding box center [488, 674] width 182 height 36
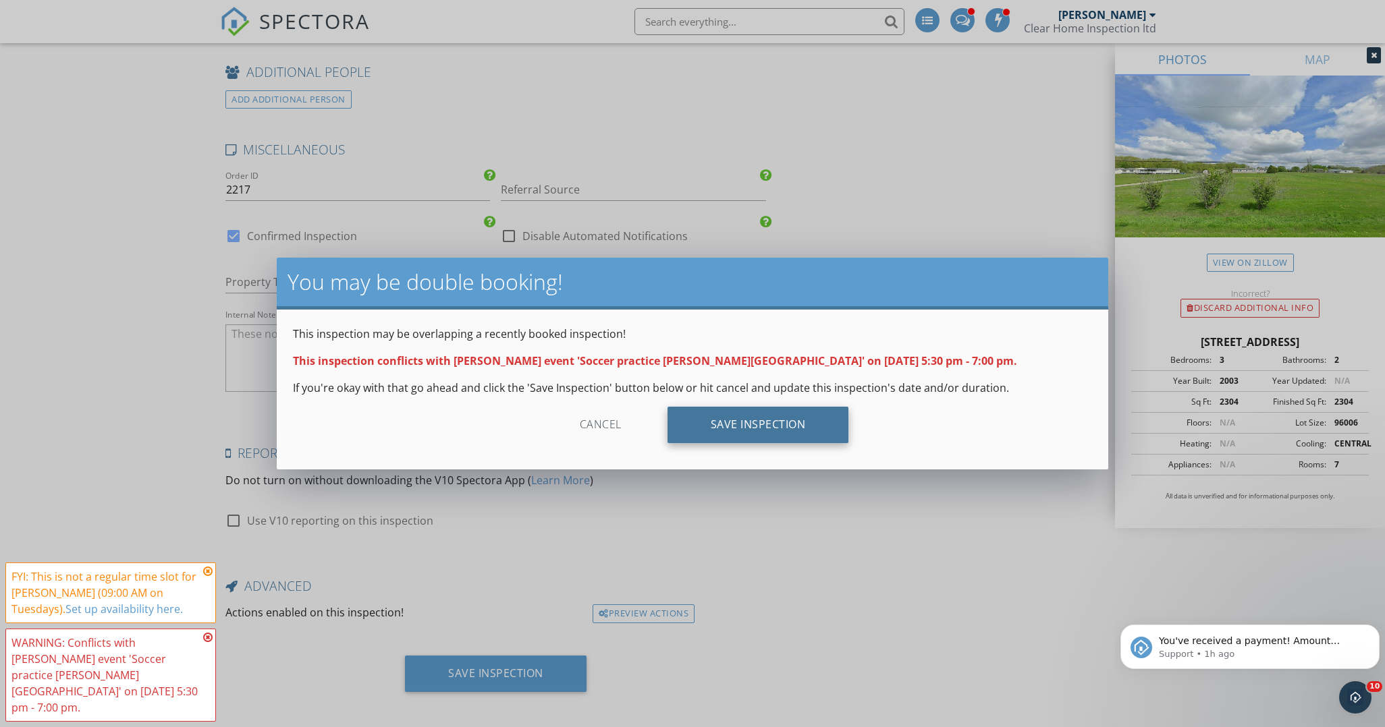
click at [834, 423] on div "Save Inspection" at bounding box center [758, 425] width 182 height 36
